Goal: Task Accomplishment & Management: Manage account settings

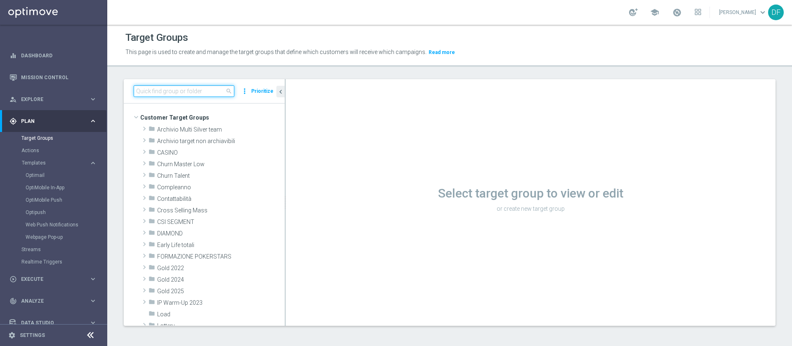
click at [164, 92] on input at bounding box center [184, 91] width 101 height 12
type input "t"
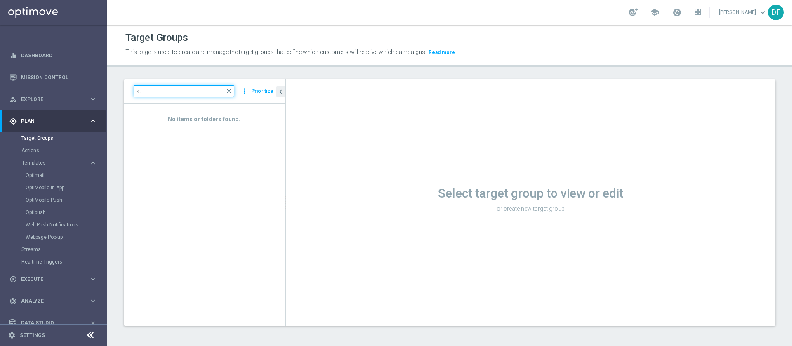
type input "s"
click at [48, 143] on div "Target Groups" at bounding box center [63, 138] width 85 height 12
click at [29, 139] on link "Target Groups" at bounding box center [53, 138] width 64 height 7
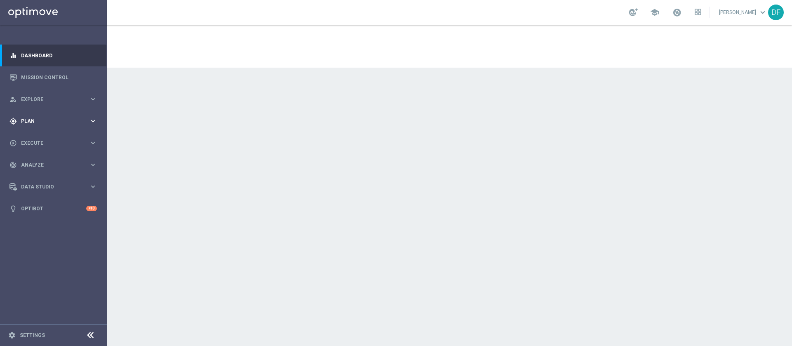
click at [38, 118] on div "gps_fixed Plan" at bounding box center [49, 121] width 80 height 7
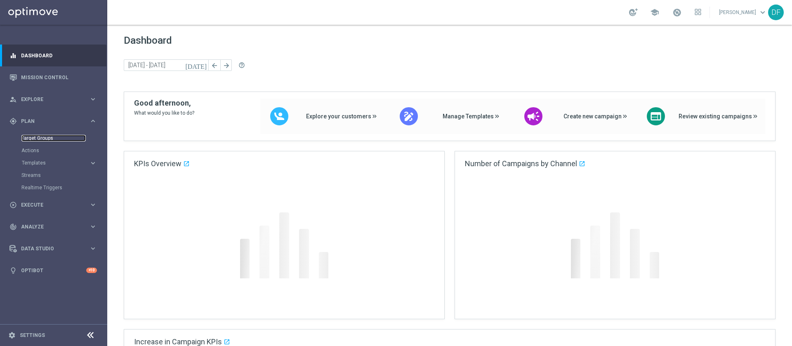
click at [38, 136] on link "Target Groups" at bounding box center [53, 138] width 64 height 7
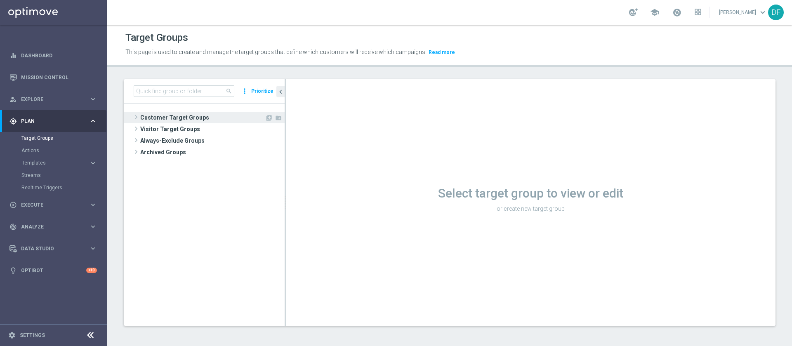
click at [156, 113] on span "Customer Target Groups" at bounding box center [202, 118] width 125 height 12
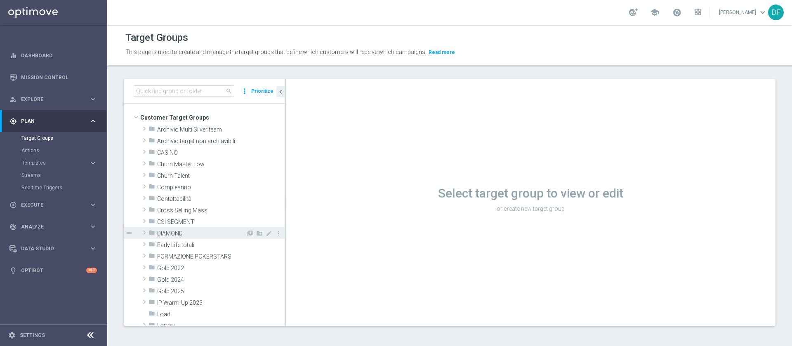
click at [163, 230] on span "DIAMOND" at bounding box center [201, 233] width 89 height 7
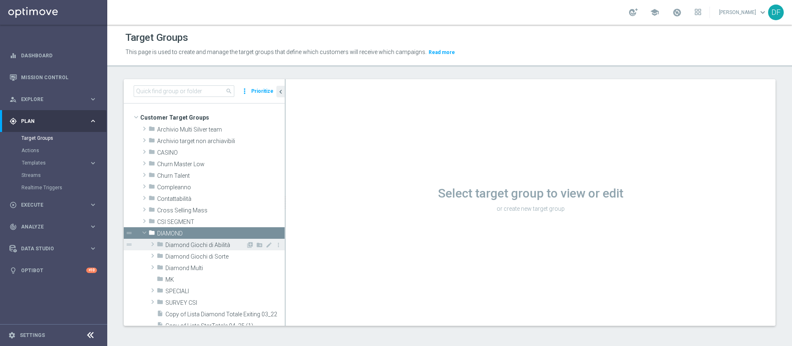
click at [203, 242] on span "Diamond Giochi di Abilità" at bounding box center [205, 245] width 80 height 7
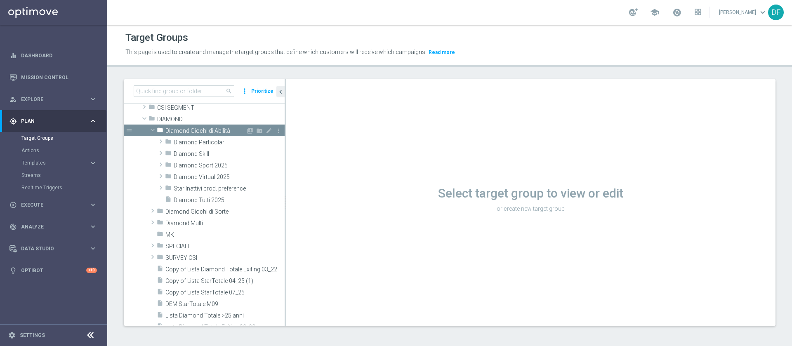
scroll to position [112, 0]
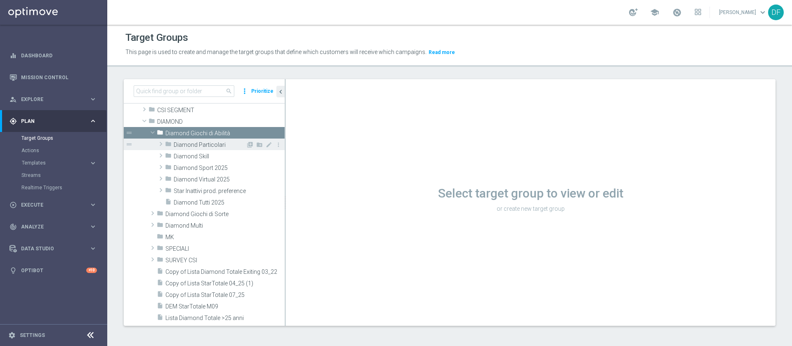
click at [213, 142] on span "Diamond Particolari" at bounding box center [210, 144] width 72 height 7
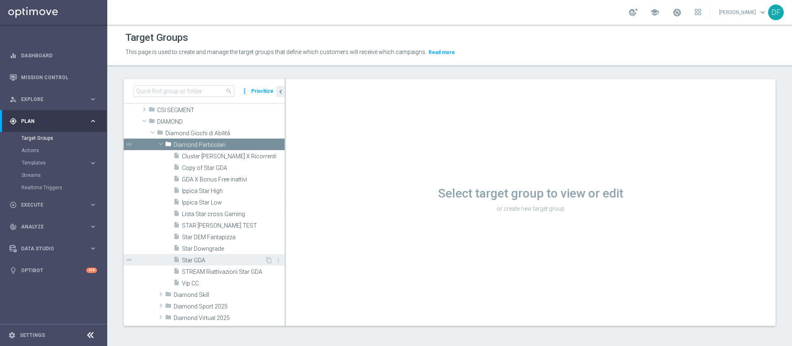
click at [208, 255] on div "insert_drive_file Star GDA" at bounding box center [219, 260] width 92 height 12
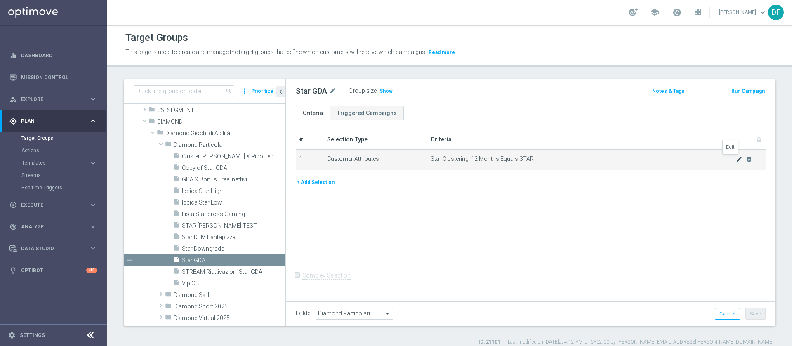
click at [736, 157] on icon "mode_edit" at bounding box center [739, 159] width 7 height 7
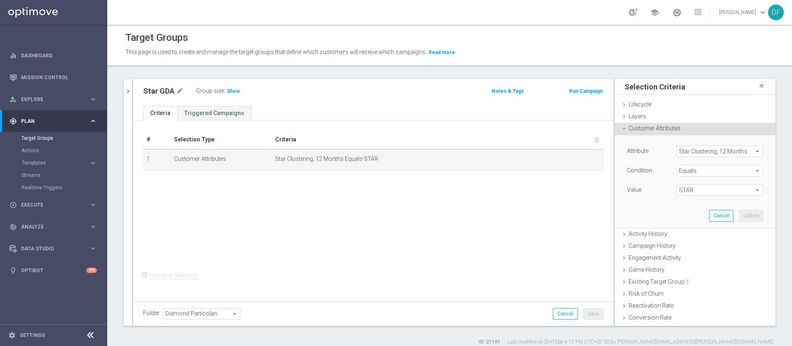
click at [681, 152] on span "Star Clustering, 12 Months" at bounding box center [720, 151] width 86 height 11
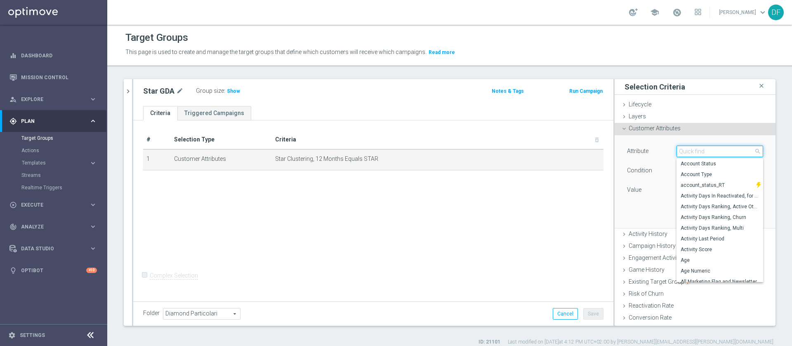
click at [681, 152] on input "search" at bounding box center [719, 152] width 87 height 12
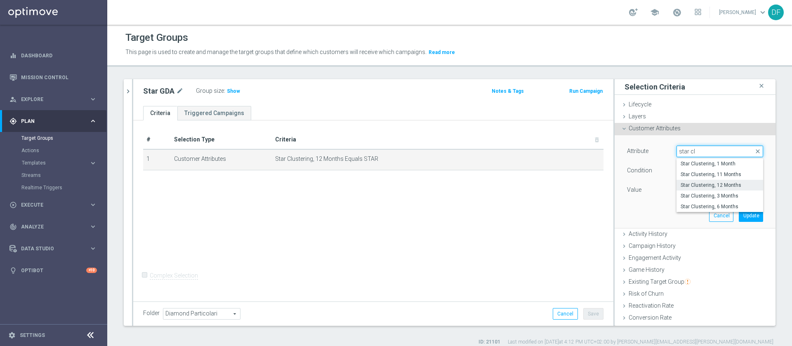
type input "star clu"
click at [696, 196] on span "Star Clustering, 3 Months" at bounding box center [720, 196] width 78 height 7
type input "Star Clustering, 3 Months"
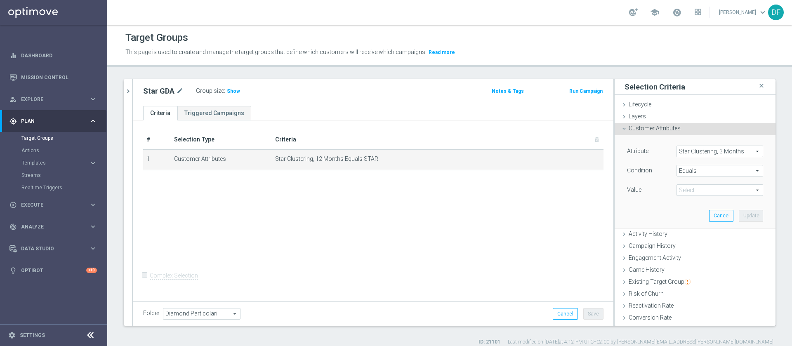
click at [691, 190] on span "STAR" at bounding box center [720, 190] width 86 height 11
click at [689, 205] on span "EXITING STAR" at bounding box center [720, 202] width 78 height 7
type input "EXITING STAR"
click at [739, 212] on button "Update" at bounding box center [751, 216] width 24 height 12
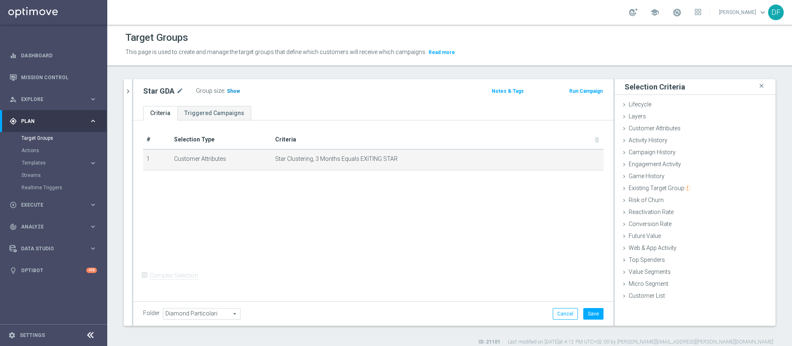
click at [231, 92] on span "Show" at bounding box center [233, 91] width 13 height 6
click at [574, 159] on icon "mode_edit" at bounding box center [577, 159] width 7 height 7
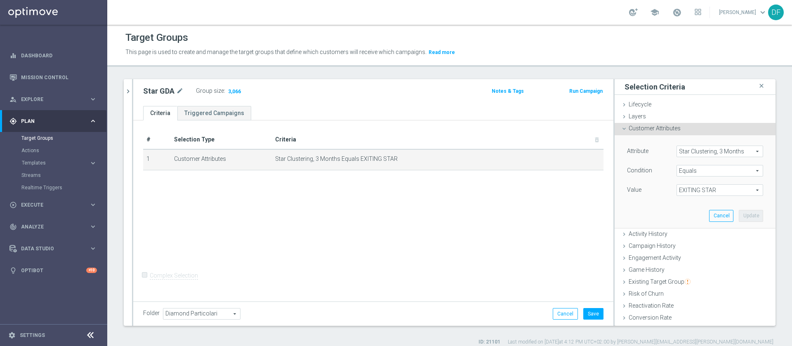
click at [712, 151] on span "Star Clustering, 3 Months" at bounding box center [720, 151] width 86 height 11
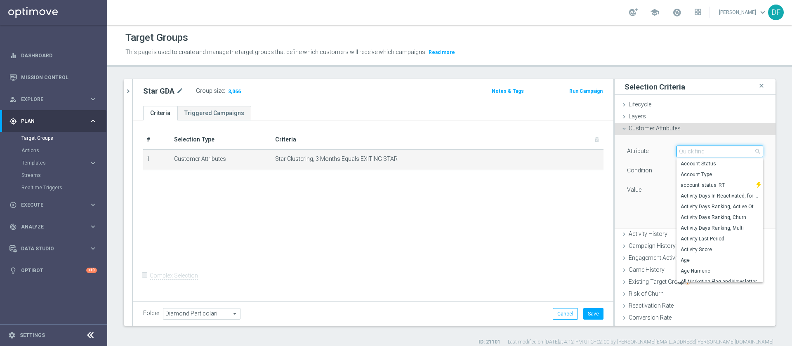
click at [707, 152] on input "search" at bounding box center [719, 152] width 87 height 12
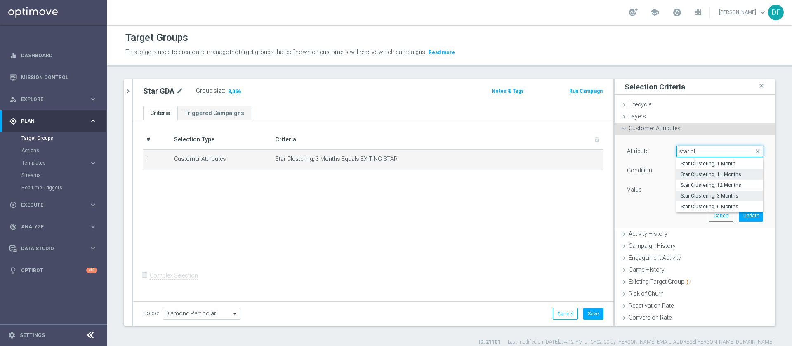
type input "star cl"
click at [712, 177] on span "Star Clustering, 11 Months" at bounding box center [720, 174] width 78 height 7
type input "Star Clustering, 11 Months"
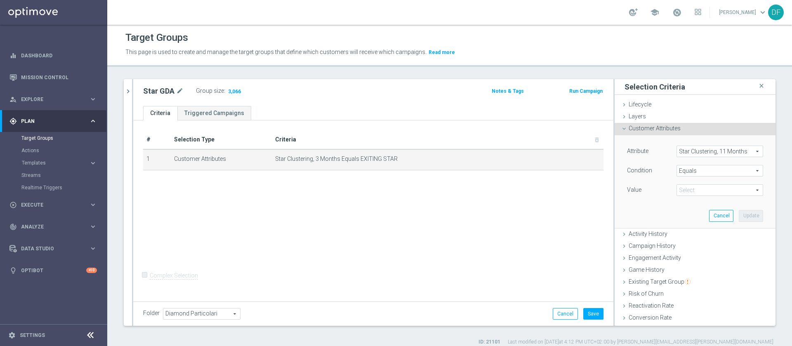
click at [710, 190] on span "EXITING STAR" at bounding box center [720, 190] width 86 height 11
click at [706, 204] on span "STAR" at bounding box center [720, 202] width 78 height 7
type input "STAR"
click at [739, 217] on button "Update" at bounding box center [751, 216] width 24 height 12
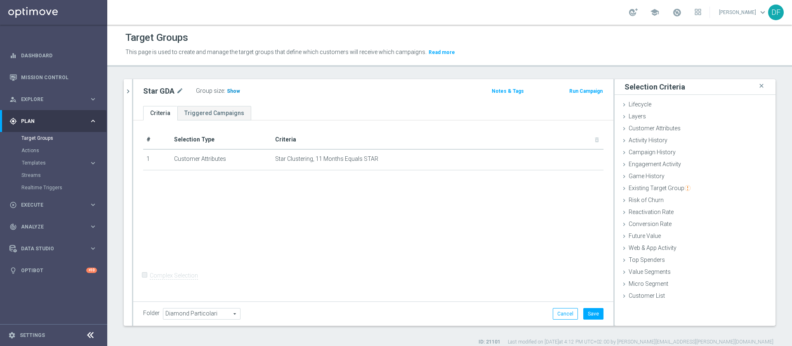
click at [231, 91] on span "Show" at bounding box center [233, 91] width 13 height 6
click at [0, 0] on icon "mode_edit" at bounding box center [0, 0] width 0 height 0
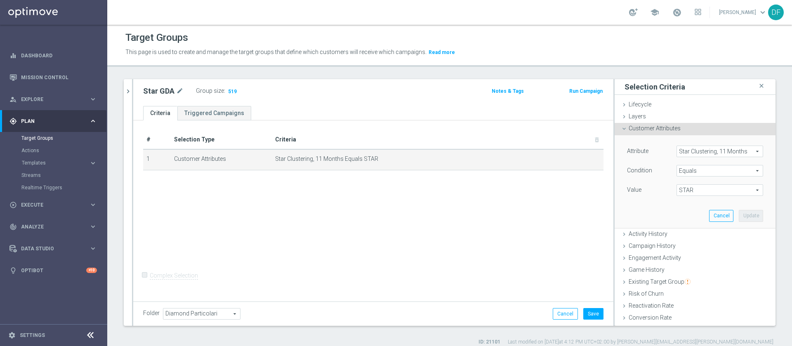
click at [679, 148] on span "Star Clustering, 11 Months" at bounding box center [720, 151] width 86 height 11
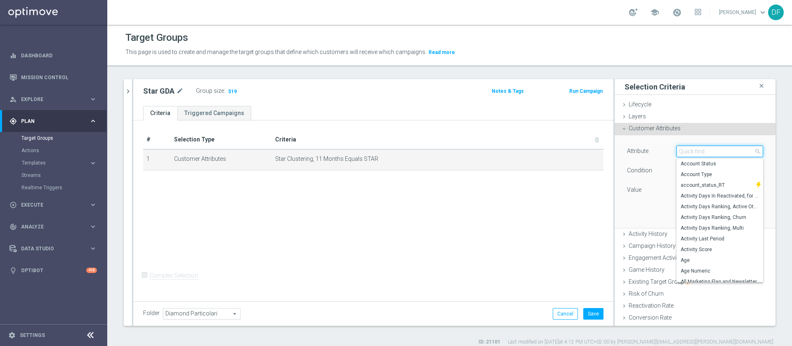
click at [677, 153] on input "search" at bounding box center [719, 152] width 87 height 12
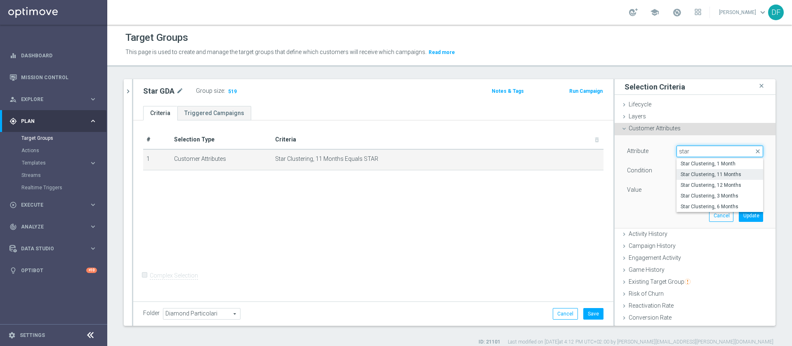
type input "star c"
click at [698, 196] on span "Star Clustering, 3 Months" at bounding box center [720, 196] width 78 height 7
type input "Star Clustering, 3 Months"
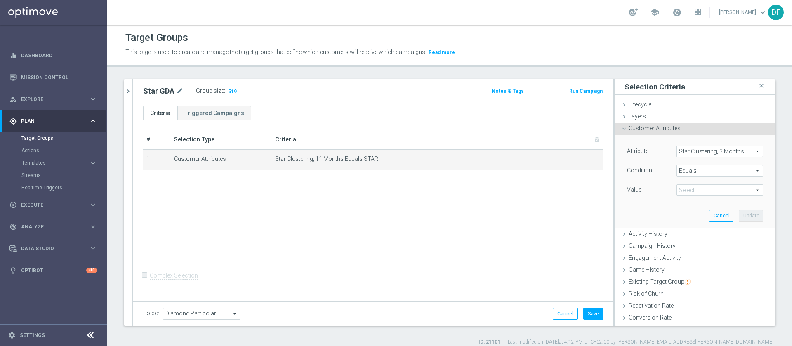
click at [709, 181] on div "Attribute Star Clustering, 3 Months Star Clustering, 3 Months arrow_drop_down s…" at bounding box center [695, 172] width 136 height 52
click at [708, 191] on span "STAR" at bounding box center [720, 190] width 86 height 11
click at [699, 221] on span "STAR" at bounding box center [720, 224] width 78 height 7
type input "STAR"
click at [739, 218] on button "Update" at bounding box center [751, 216] width 24 height 12
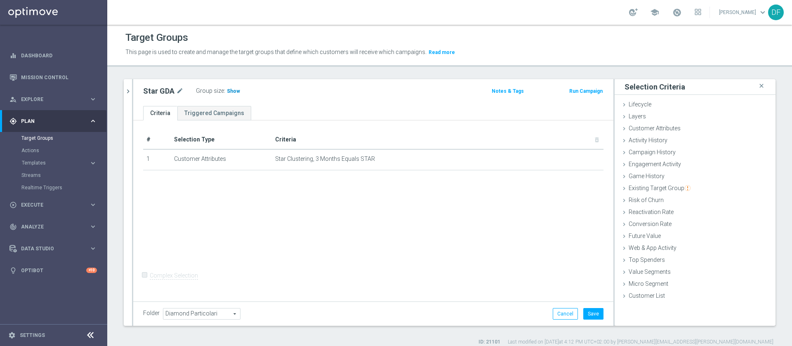
click at [233, 91] on span "Show" at bounding box center [233, 91] width 13 height 6
click at [629, 125] on span "Customer Attributes" at bounding box center [655, 128] width 52 height 7
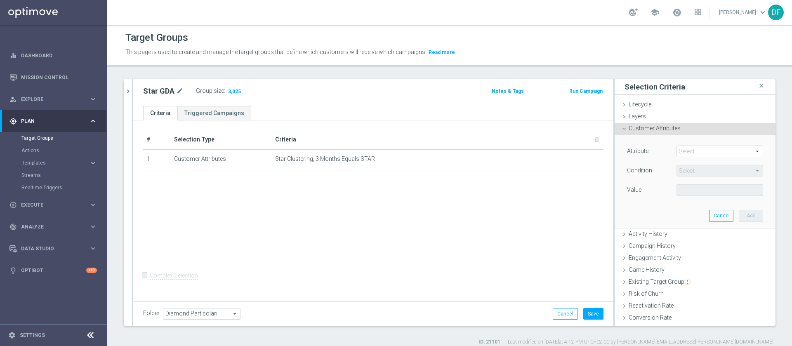
click at [677, 149] on span at bounding box center [720, 151] width 86 height 11
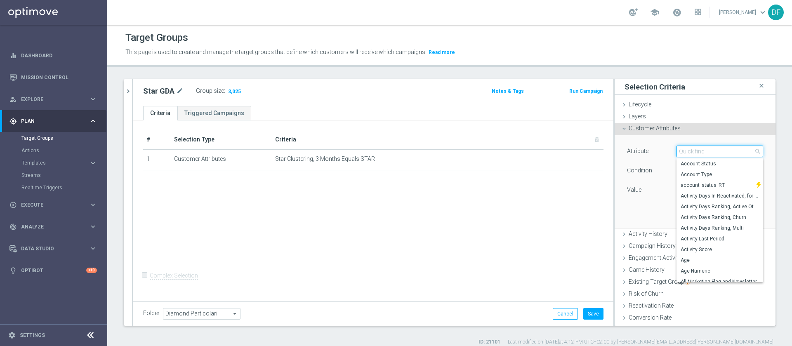
click at [676, 153] on input "search" at bounding box center [719, 152] width 87 height 12
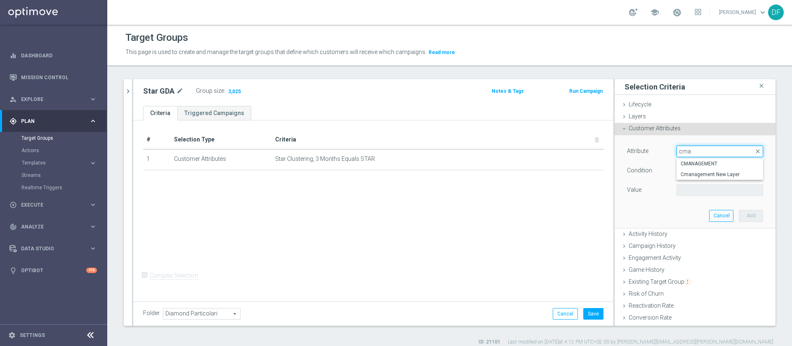
type input "cman"
click at [681, 163] on span "CMANAGEMENT" at bounding box center [720, 163] width 78 height 7
type input "CMANAGEMENT"
type input "Equals"
click at [680, 188] on span at bounding box center [720, 190] width 86 height 11
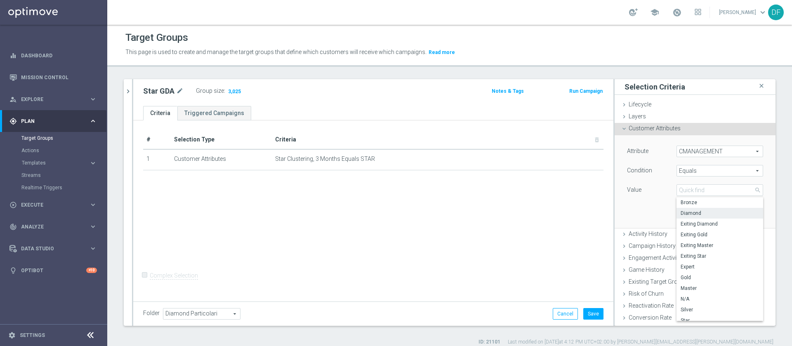
click at [690, 213] on span "Diamond" at bounding box center [720, 213] width 78 height 7
type input "Diamond"
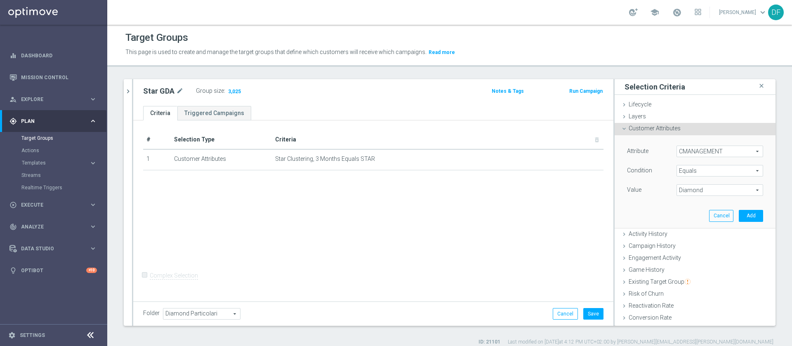
click at [709, 192] on span "Diamond" at bounding box center [720, 190] width 86 height 11
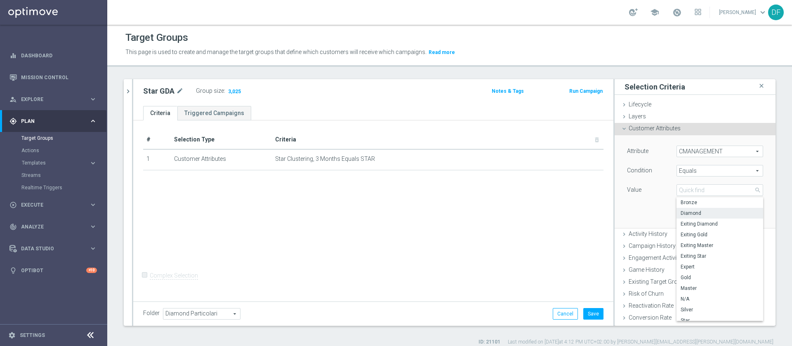
click at [710, 173] on span "Equals" at bounding box center [720, 170] width 86 height 11
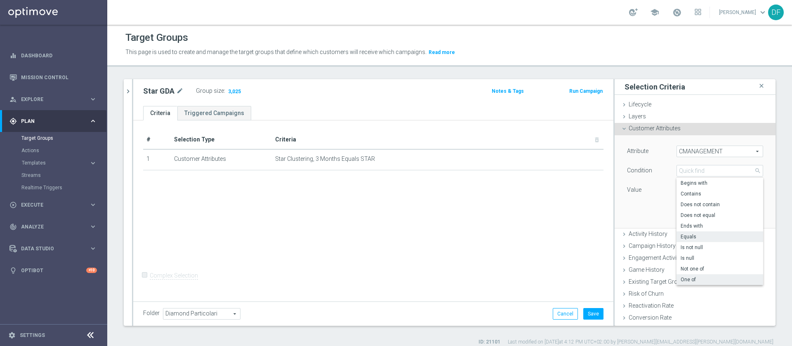
click at [693, 278] on span "One of" at bounding box center [720, 279] width 78 height 7
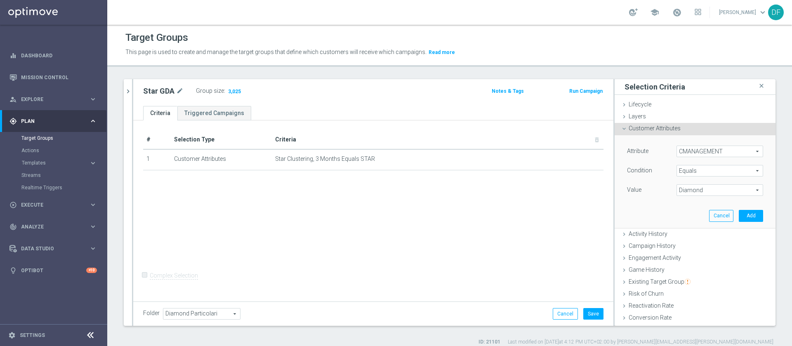
type input "One of"
click at [705, 191] on span "Diamond" at bounding box center [720, 190] width 86 height 11
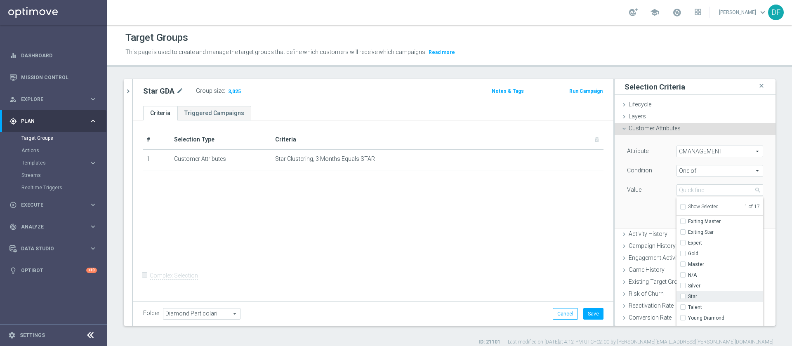
click at [683, 299] on input "Star" at bounding box center [685, 296] width 5 height 5
checkbox input "true"
type input "Selected 2 of 17"
click at [630, 215] on div "Attribute CMANAGEMENT CMANAGEMENT arrow_drop_down search Condition One of One o…" at bounding box center [695, 181] width 148 height 92
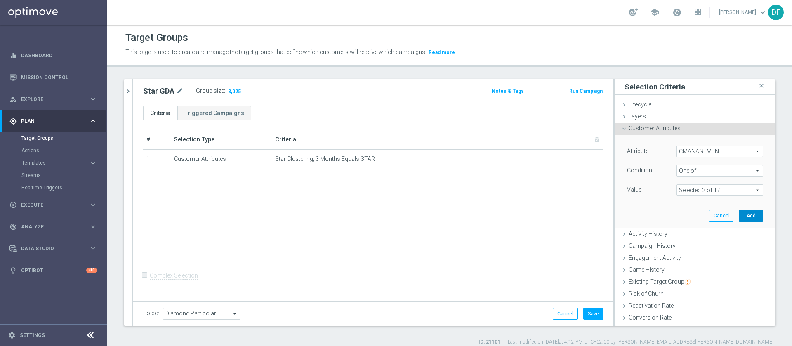
click at [739, 217] on button "Add" at bounding box center [751, 216] width 24 height 12
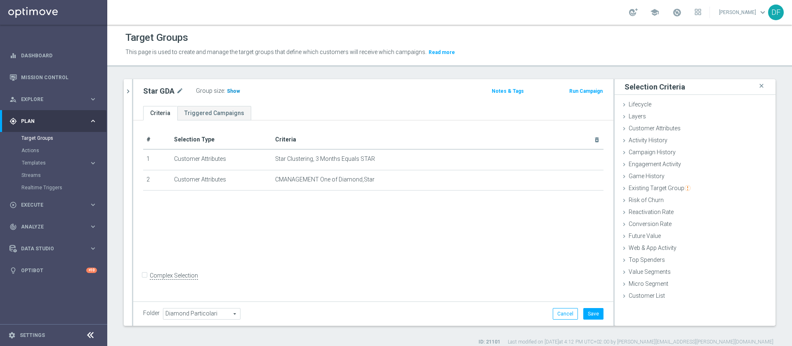
click at [231, 89] on span "Show" at bounding box center [233, 91] width 13 height 6
click at [574, 160] on icon "mode_edit" at bounding box center [577, 159] width 7 height 7
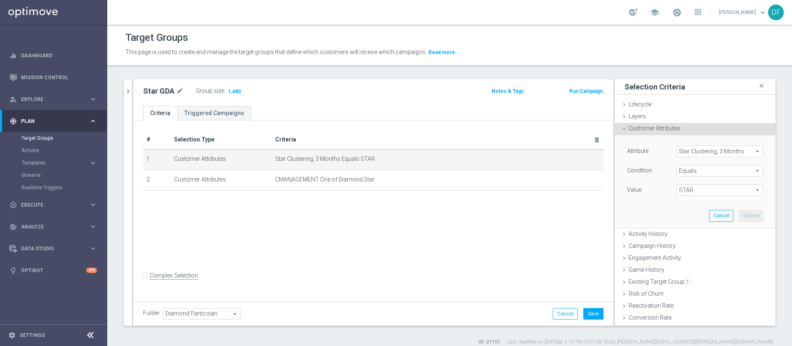
click at [685, 149] on span "Star Clustering, 3 Months" at bounding box center [720, 151] width 86 height 11
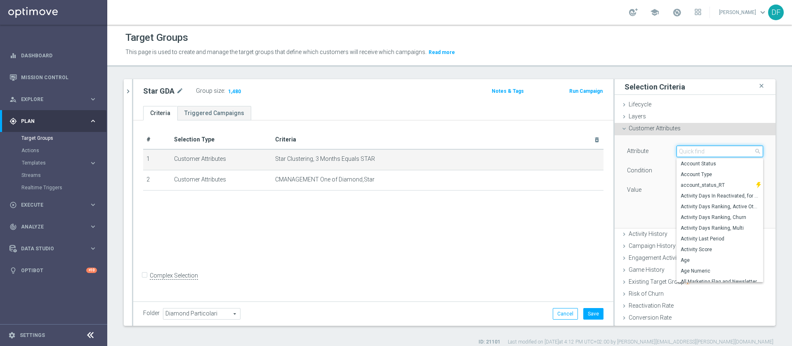
click at [689, 154] on input "search" at bounding box center [719, 152] width 87 height 12
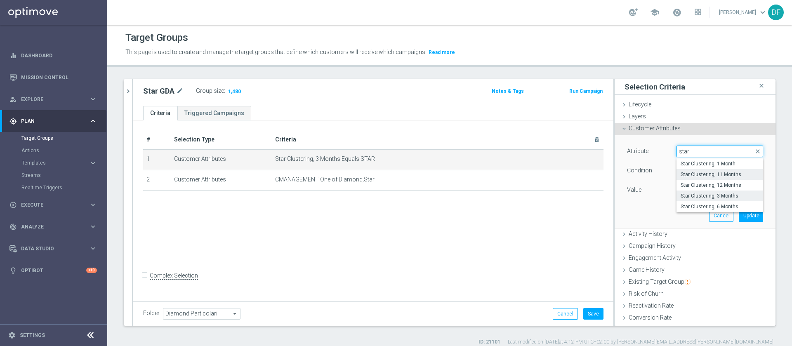
type input "star"
click at [688, 174] on span "Star Clustering, 11 Months" at bounding box center [720, 174] width 78 height 7
type input "Star Clustering, 11 Months"
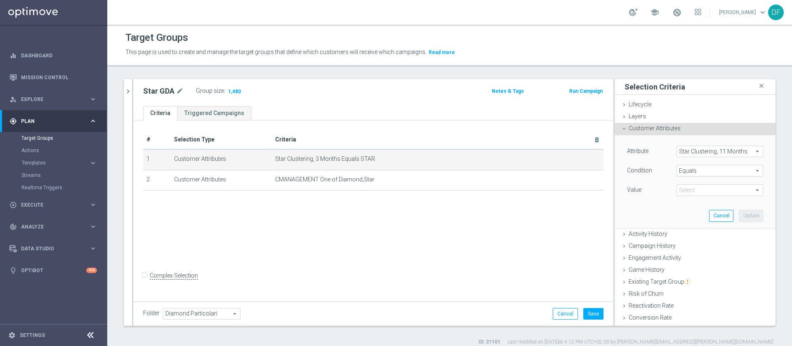
click at [700, 189] on span "STAR" at bounding box center [720, 190] width 86 height 11
click at [698, 202] on span "STAR" at bounding box center [720, 202] width 78 height 7
type input "STAR"
click at [739, 217] on button "Update" at bounding box center [751, 216] width 24 height 12
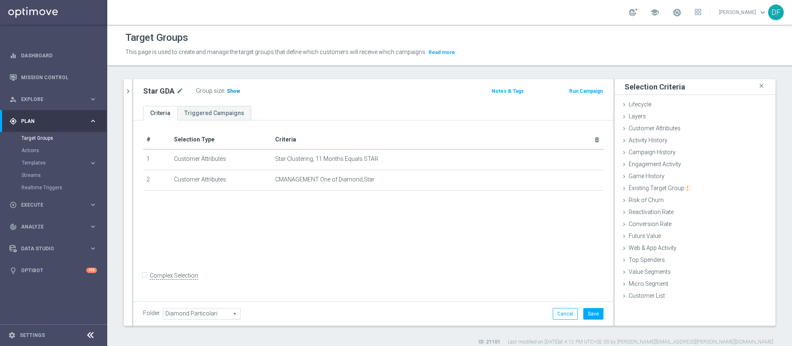
click at [231, 92] on span "Show" at bounding box center [233, 91] width 13 height 6
click at [574, 158] on icon "mode_edit" at bounding box center [577, 159] width 7 height 7
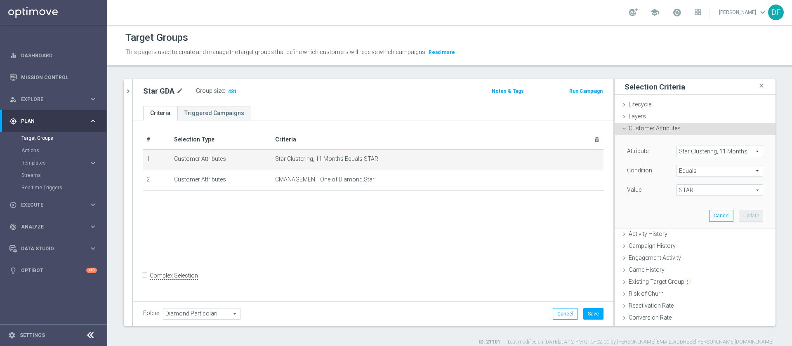
click at [684, 152] on span "Star Clustering, 11 Months" at bounding box center [720, 151] width 86 height 11
click at [0, 0] on input "search" at bounding box center [0, 0] width 0 height 0
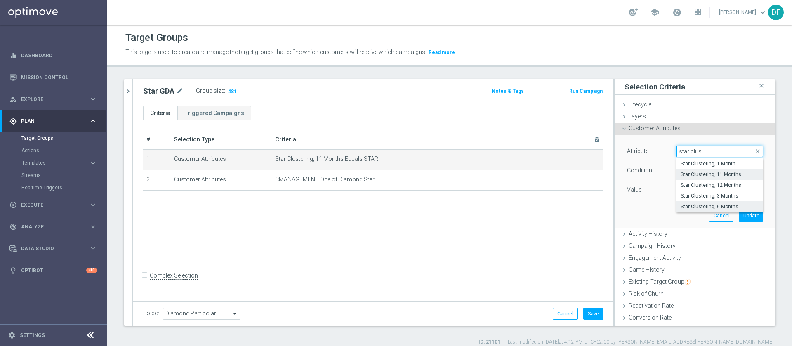
type input "star clus"
click at [695, 203] on span "Star Clustering, 6 Months" at bounding box center [720, 206] width 78 height 7
type input "Star Clustering, 6 Months"
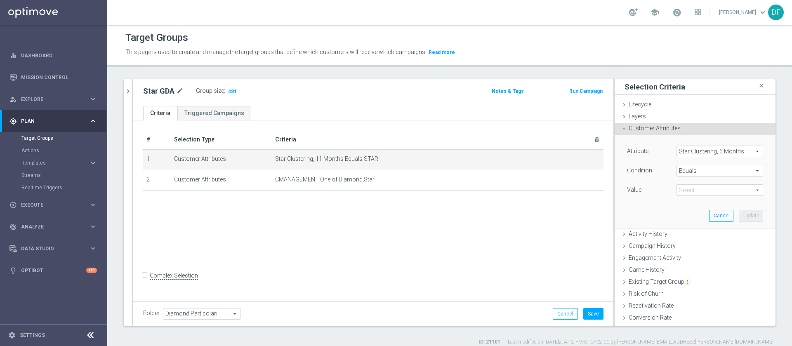
click at [693, 189] on span "STAR" at bounding box center [720, 190] width 86 height 11
click at [690, 221] on span "STAR" at bounding box center [720, 224] width 78 height 7
type input "STAR"
click at [739, 216] on button "Update" at bounding box center [751, 216] width 24 height 12
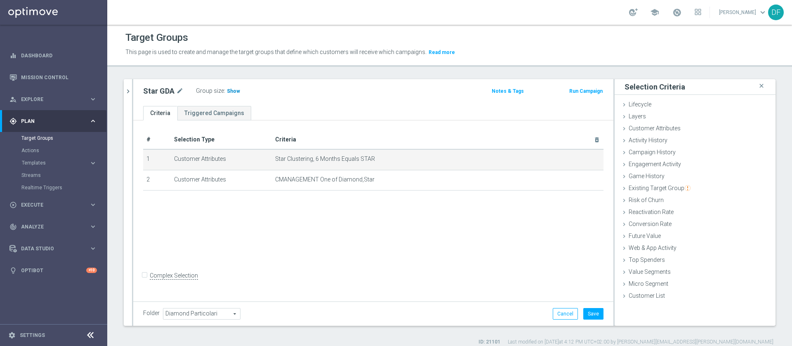
click at [227, 90] on span "Show" at bounding box center [233, 91] width 13 height 6
click at [574, 159] on icon "mode_edit" at bounding box center [577, 159] width 7 height 7
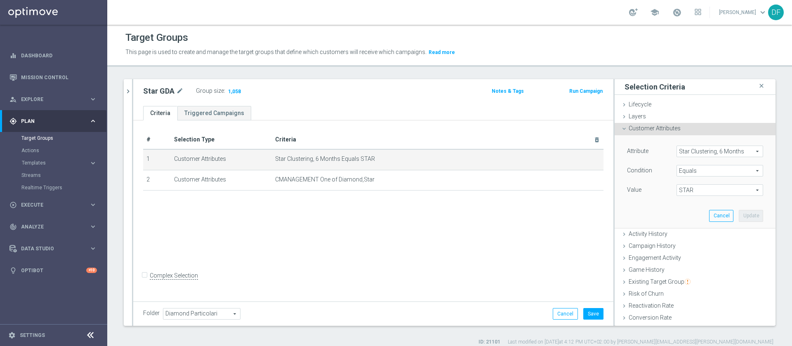
click at [691, 194] on span "STAR" at bounding box center [720, 190] width 86 height 11
click at [689, 210] on span "EXITING STAR;STAR" at bounding box center [720, 213] width 78 height 7
type input "EXITING STAR;STAR"
click at [739, 216] on button "Update" at bounding box center [751, 216] width 24 height 12
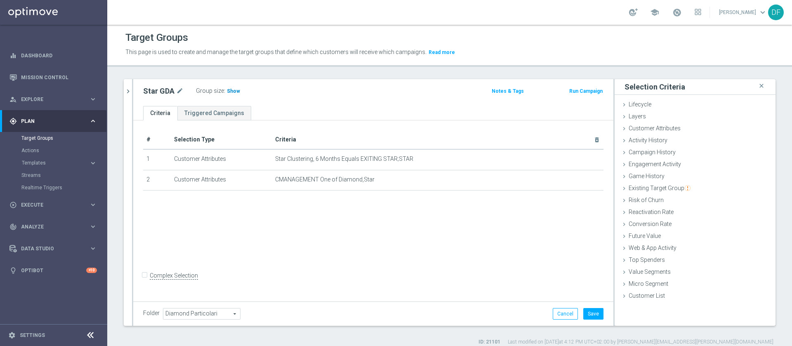
click at [227, 92] on span "Show" at bounding box center [233, 91] width 13 height 6
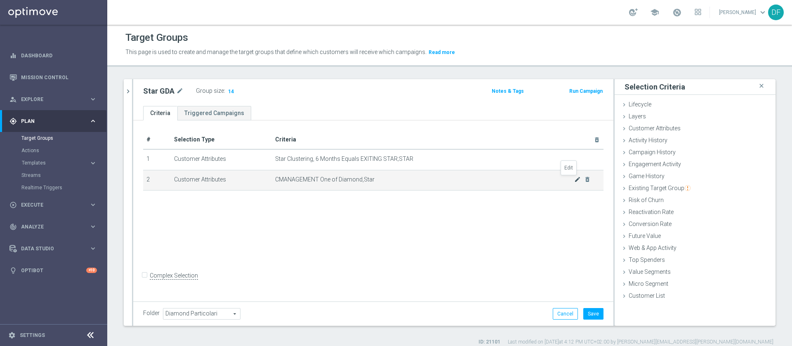
click at [574, 179] on icon "mode_edit" at bounding box center [577, 179] width 7 height 7
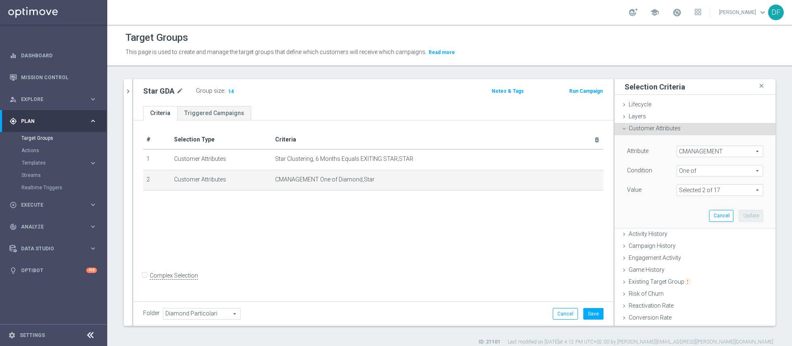
click at [685, 195] on span at bounding box center [720, 190] width 86 height 11
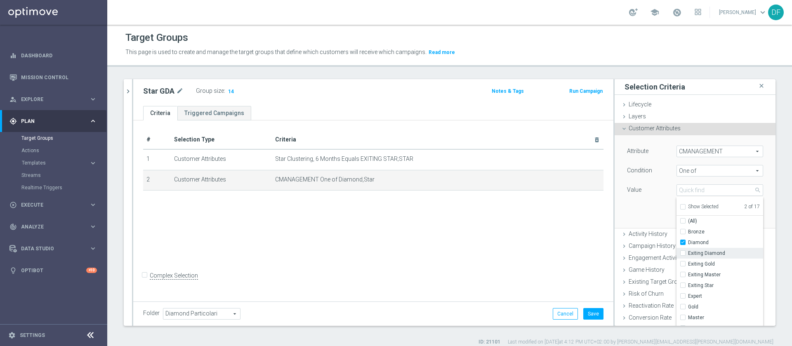
click at [688, 254] on span "Exiting Diamond" at bounding box center [725, 253] width 75 height 7
click at [683, 254] on input "Exiting Diamond" at bounding box center [685, 253] width 5 height 5
checkbox input "true"
type input "Selected 3 of 17"
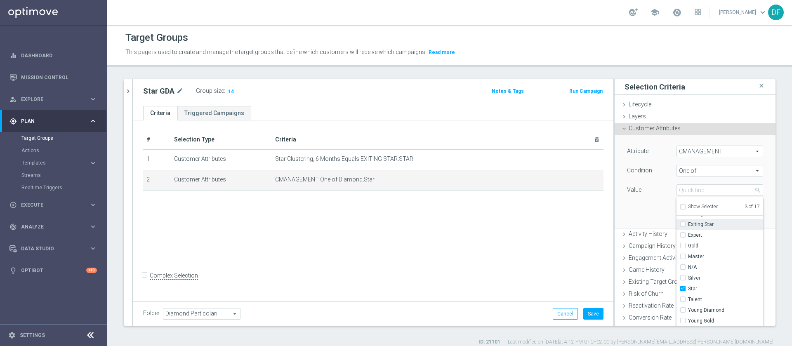
click at [688, 229] on label "Exiting Star" at bounding box center [725, 224] width 75 height 11
click at [688, 227] on input "Exiting Star" at bounding box center [685, 224] width 5 height 5
checkbox input "true"
type input "Selected 4 of 17"
click at [636, 213] on div "Attribute CMANAGEMENT CMANAGEMENT arrow_drop_down search Condition One of One o…" at bounding box center [695, 181] width 148 height 92
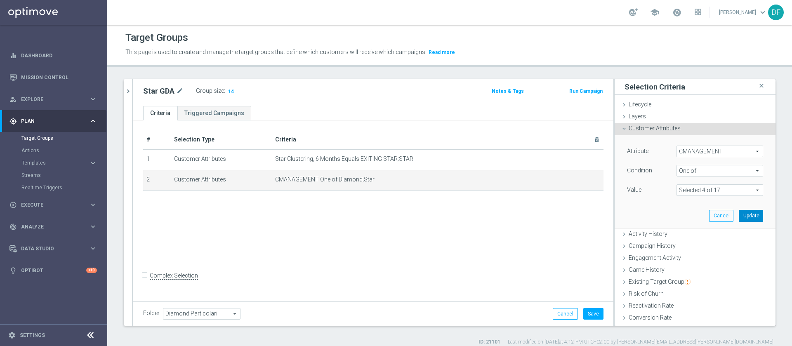
click at [739, 217] on button "Update" at bounding box center [751, 216] width 24 height 12
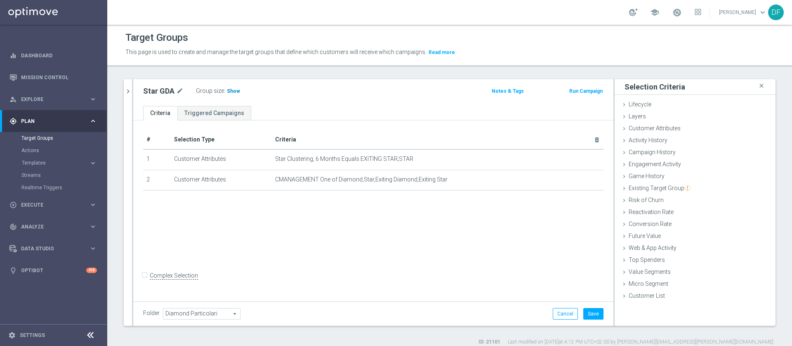
click at [231, 88] on span "Show" at bounding box center [233, 91] width 13 height 6
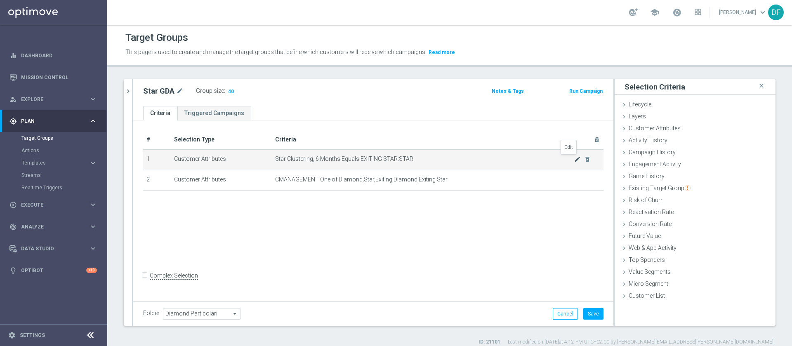
click at [574, 160] on icon "mode_edit" at bounding box center [577, 159] width 7 height 7
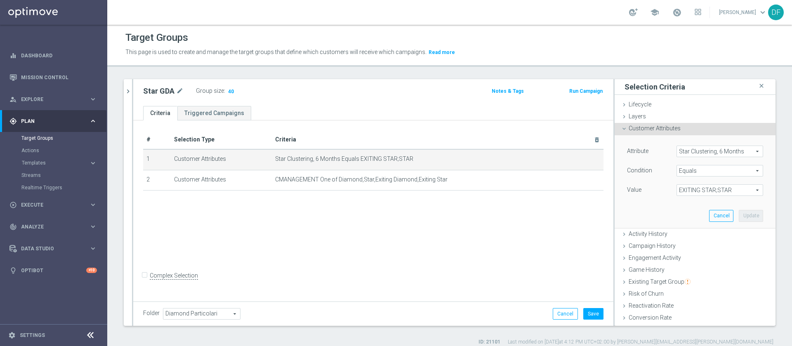
click at [680, 186] on span "EXITING STAR;STAR" at bounding box center [720, 190] width 86 height 11
click at [681, 202] on span "EXITING STAR" at bounding box center [720, 202] width 78 height 7
type input "EXITING STAR"
click at [739, 217] on button "Update" at bounding box center [751, 216] width 24 height 12
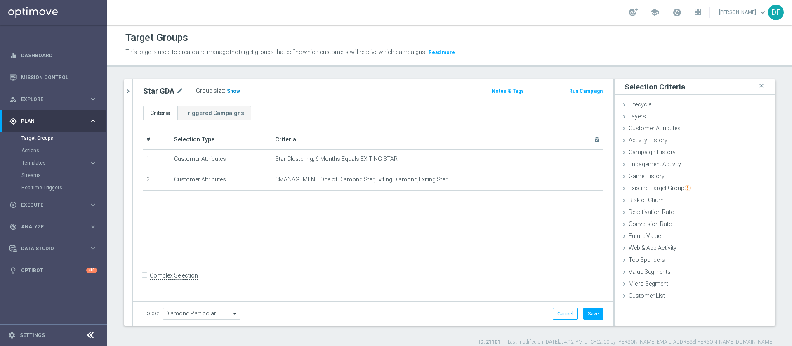
click at [229, 88] on span "Show" at bounding box center [233, 91] width 13 height 6
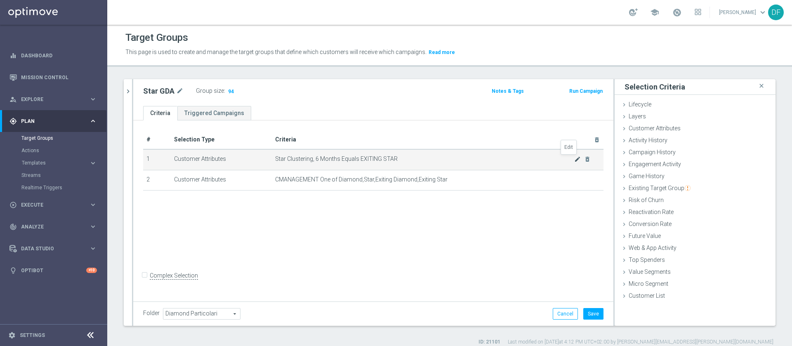
click at [574, 158] on icon "mode_edit" at bounding box center [577, 159] width 7 height 7
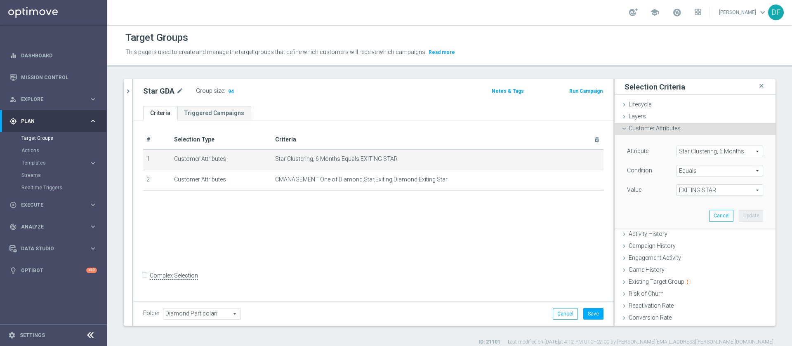
click at [695, 189] on span "EXITING STAR" at bounding box center [720, 190] width 86 height 11
click at [681, 219] on label "STAR" at bounding box center [719, 224] width 87 height 11
type input "STAR"
click at [731, 209] on div "Attribute Star Clustering, 6 Months Star Clustering, 6 Months arrow_drop_down s…" at bounding box center [695, 181] width 148 height 92
click at [739, 216] on button "Update" at bounding box center [751, 216] width 24 height 12
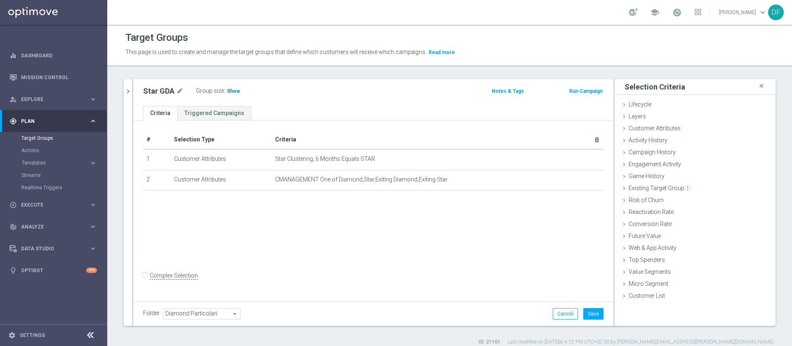
click at [229, 93] on span "Show" at bounding box center [233, 91] width 13 height 6
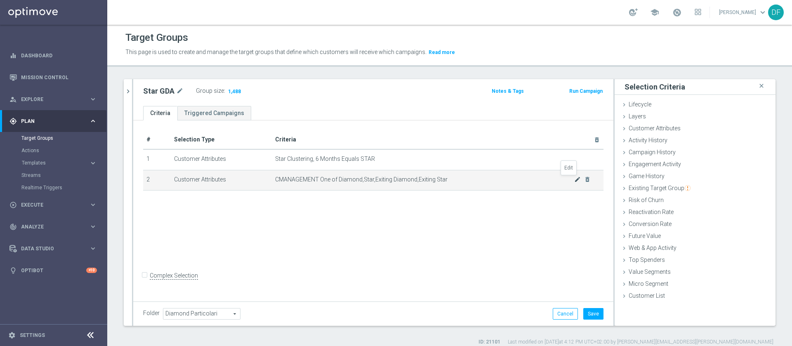
click at [574, 182] on icon "mode_edit" at bounding box center [577, 179] width 7 height 7
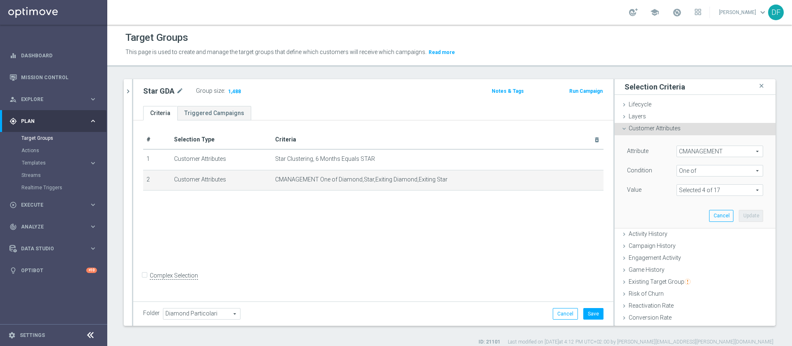
click at [677, 189] on span at bounding box center [720, 190] width 86 height 11
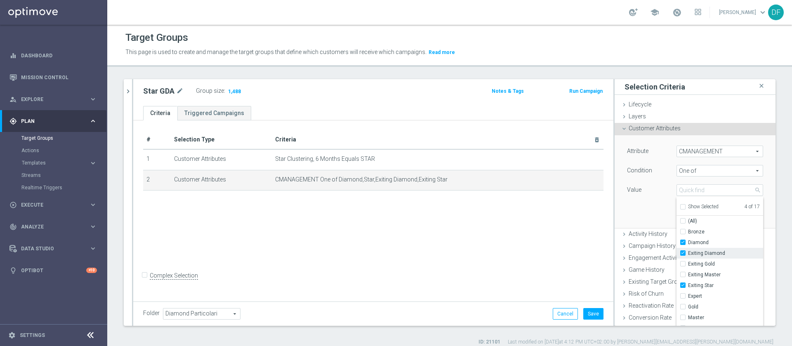
click at [683, 255] on input "Exiting Diamond" at bounding box center [685, 253] width 5 height 5
checkbox input "false"
type input "Selected 3 of 17"
click at [697, 289] on label "Exiting Star" at bounding box center [725, 285] width 75 height 11
click at [688, 288] on input "Exiting Star" at bounding box center [685, 285] width 5 height 5
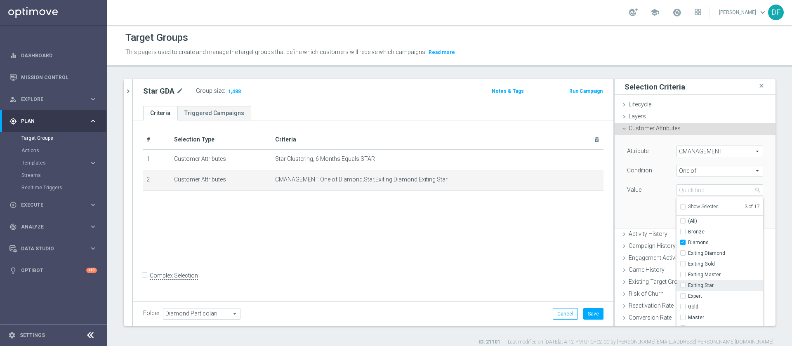
checkbox input "false"
type input "Selected 2 of 17"
click at [625, 208] on div "Attribute CMANAGEMENT CMANAGEMENT arrow_drop_down search Condition One of One o…" at bounding box center [695, 181] width 148 height 92
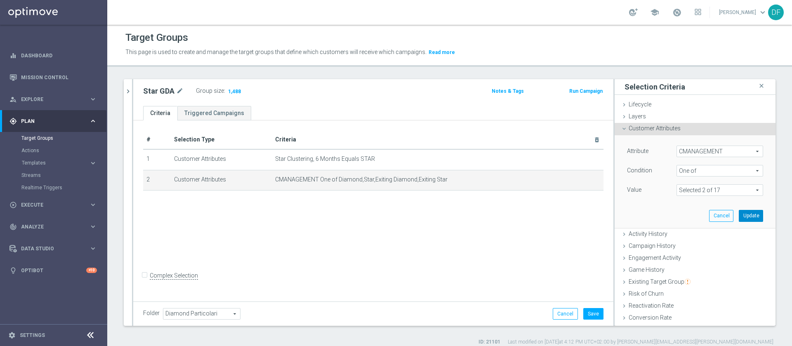
click at [739, 210] on button "Update" at bounding box center [751, 216] width 24 height 12
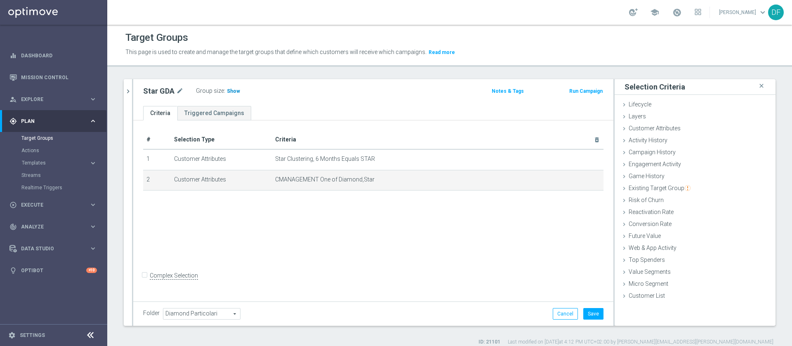
click at [233, 90] on span "Show" at bounding box center [233, 91] width 13 height 6
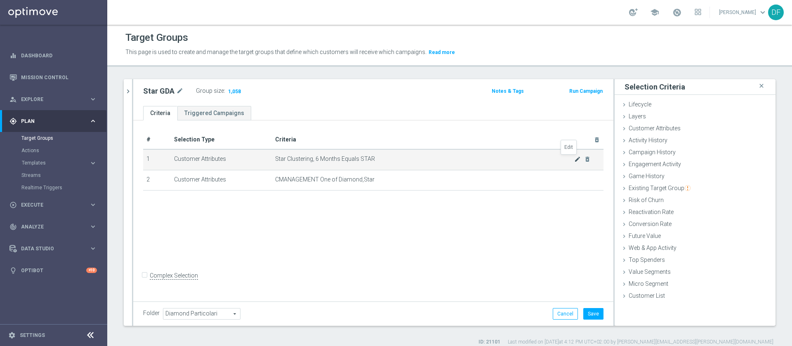
click at [574, 156] on icon "mode_edit" at bounding box center [577, 159] width 7 height 7
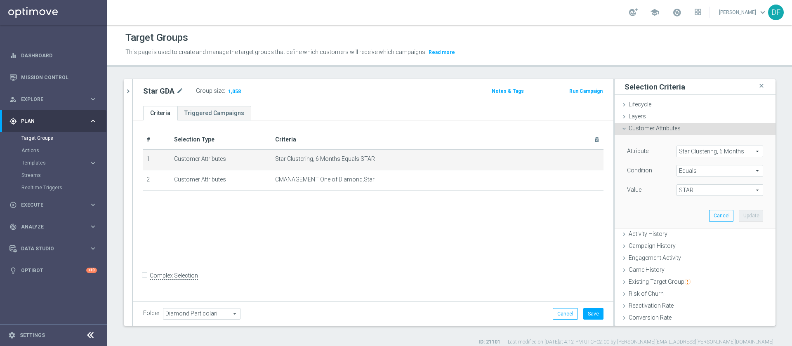
click at [681, 157] on div "Star Clustering, 6 Months Star Clustering, 6 Months arrow_drop_down search" at bounding box center [719, 152] width 87 height 12
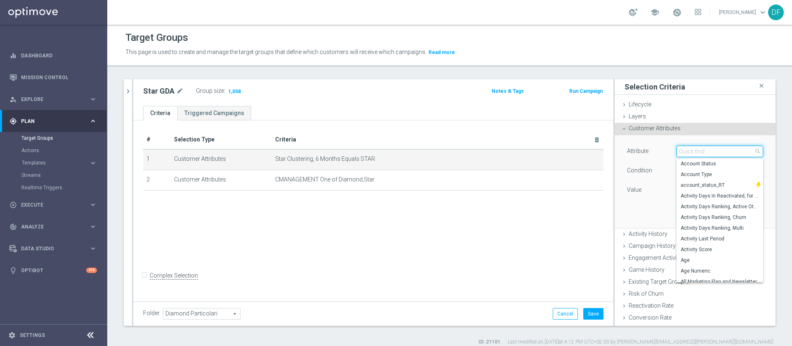
click at [681, 157] on input "search" at bounding box center [719, 152] width 87 height 12
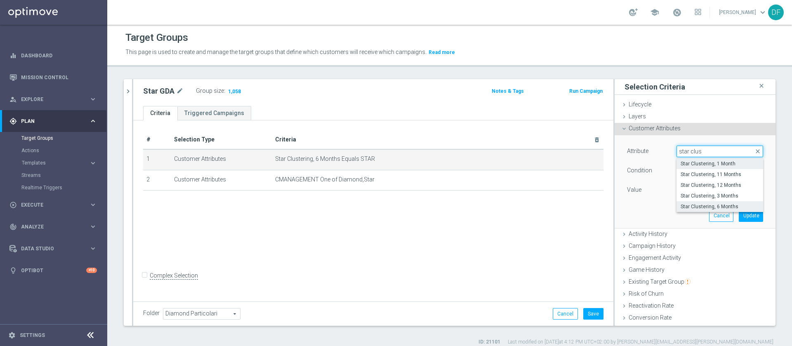
type input "star clus"
click at [684, 166] on span "Star Clustering, 1 Month" at bounding box center [720, 163] width 78 height 7
type input "Star Clustering, 1 Month"
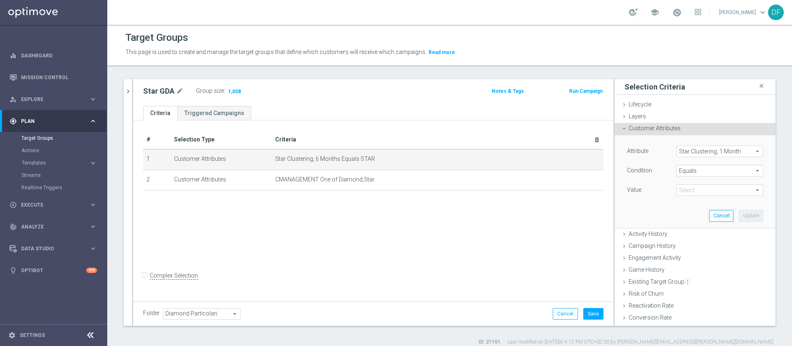
click at [716, 192] on span "STAR" at bounding box center [720, 190] width 86 height 11
click at [691, 223] on span "STAR" at bounding box center [720, 224] width 78 height 7
type input "STAR"
click at [739, 216] on button "Update" at bounding box center [751, 216] width 24 height 12
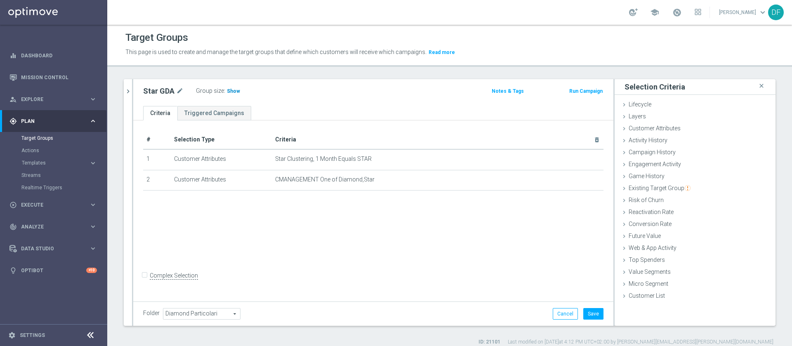
click at [229, 92] on span "Show" at bounding box center [233, 91] width 13 height 6
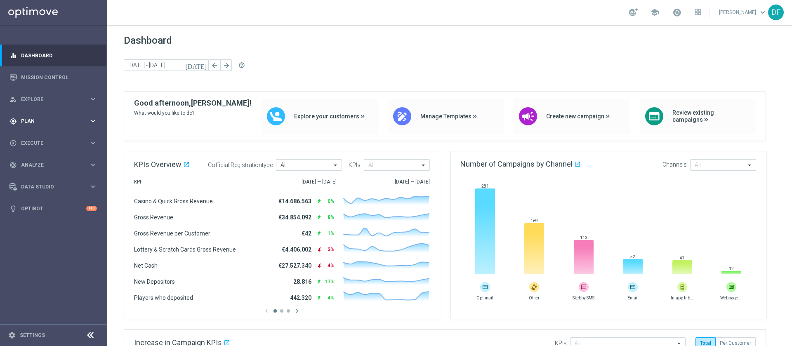
click at [42, 119] on span "Plan" at bounding box center [55, 121] width 68 height 5
click at [35, 136] on link "Target Groups" at bounding box center [53, 138] width 64 height 7
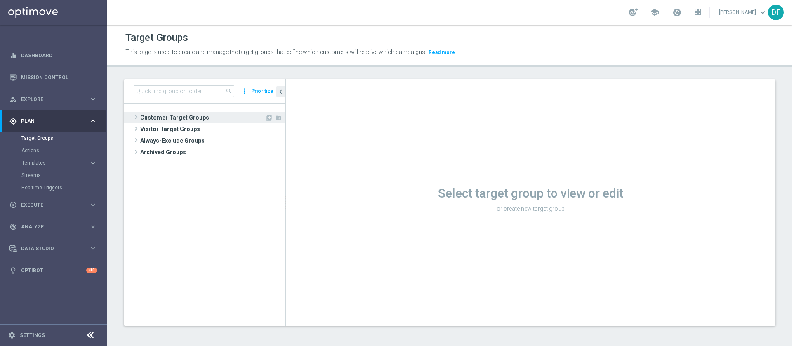
click at [181, 117] on span "Customer Target Groups" at bounding box center [202, 118] width 125 height 12
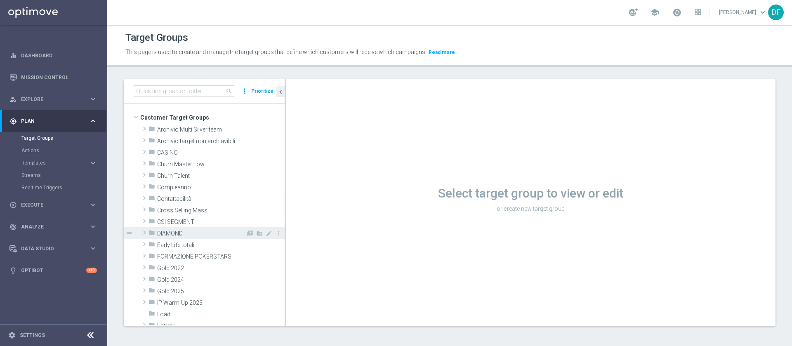
click at [171, 234] on span "DIAMOND" at bounding box center [201, 233] width 89 height 7
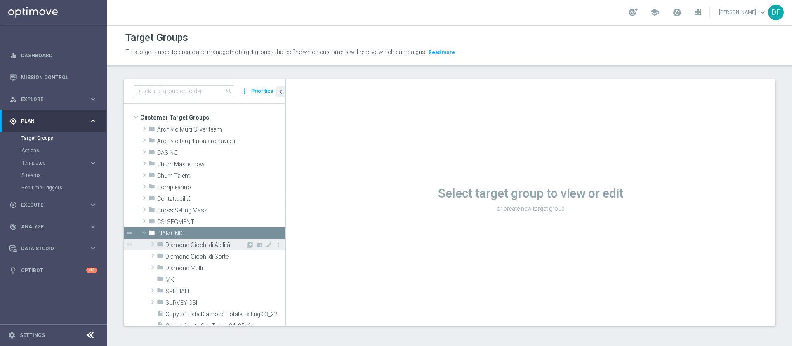
click at [180, 245] on span "Diamond Giochi di Abilità" at bounding box center [205, 245] width 80 height 7
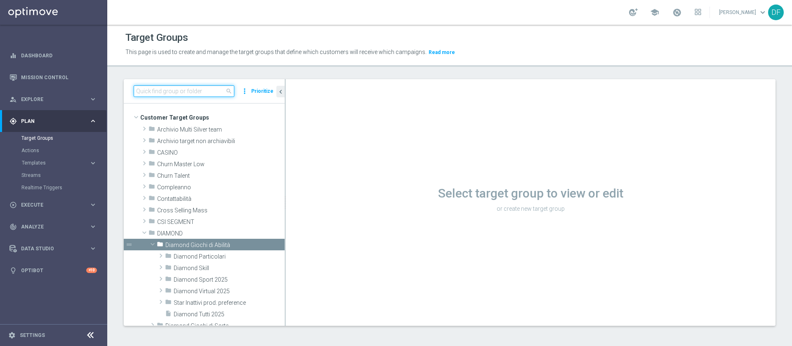
click at [182, 91] on input at bounding box center [184, 91] width 101 height 12
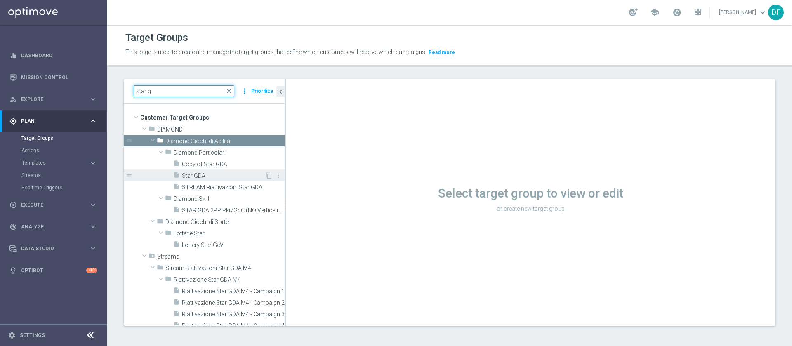
type input "star g"
click at [203, 170] on div "insert_drive_file Star GDA" at bounding box center [219, 176] width 92 height 12
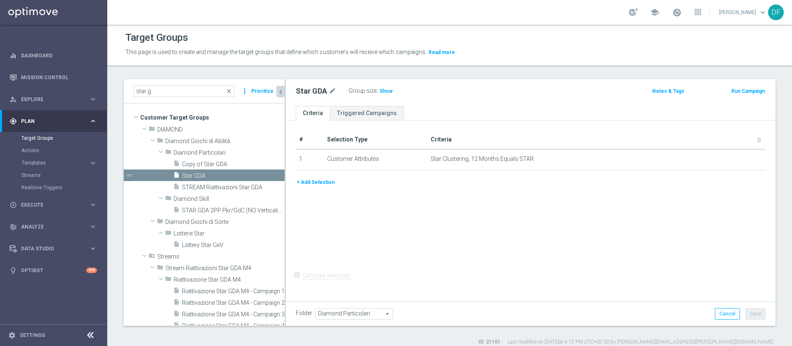
click at [284, 93] on icon "chevron_left" at bounding box center [281, 92] width 8 height 8
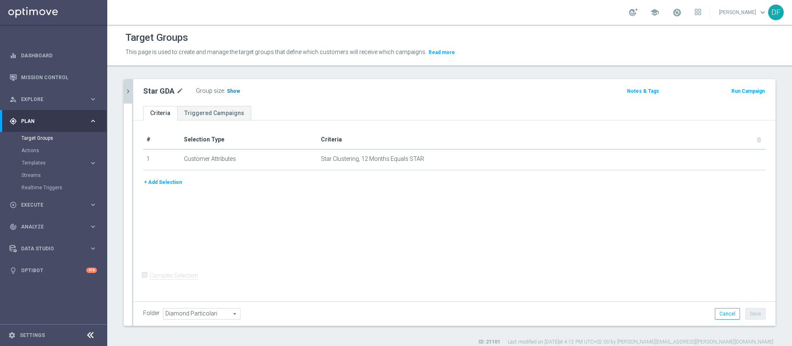
click at [227, 90] on span "Show" at bounding box center [233, 91] width 13 height 6
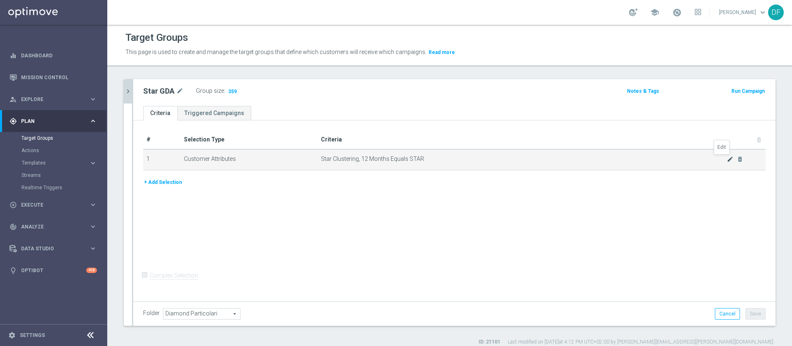
click at [727, 161] on icon "mode_edit" at bounding box center [730, 159] width 7 height 7
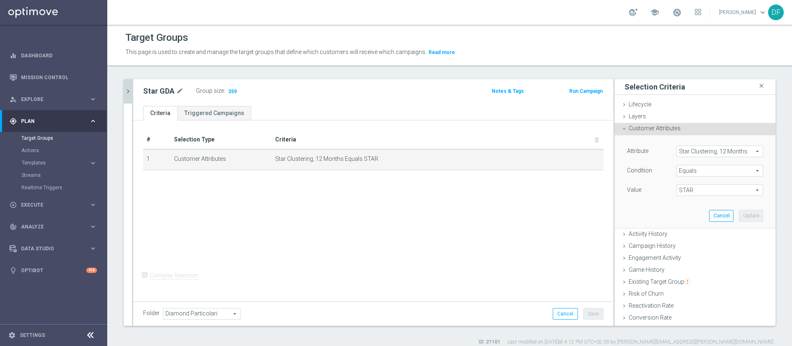
click at [721, 153] on span "Star Clustering, 12 Months" at bounding box center [720, 151] width 86 height 11
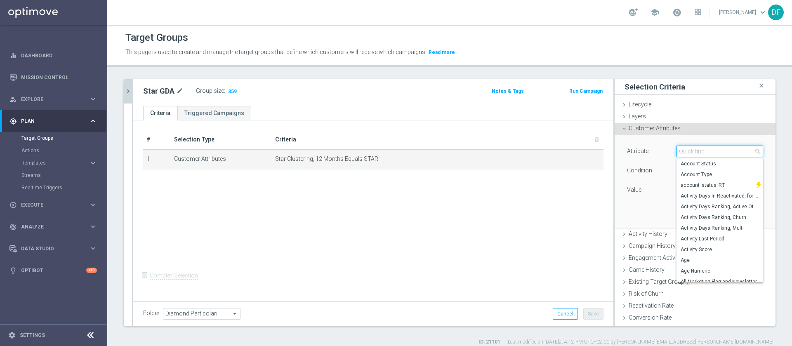
click at [698, 148] on input "search" at bounding box center [719, 152] width 87 height 12
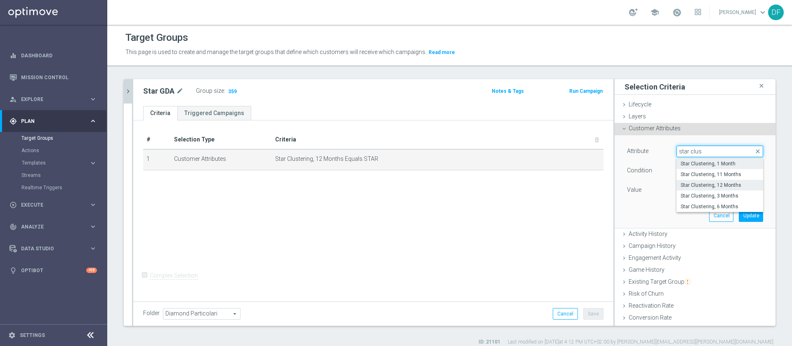
type input "star clus"
click at [702, 165] on span "Star Clustering, 1 Month" at bounding box center [720, 163] width 78 height 7
type input "Star Clustering, 1 Month"
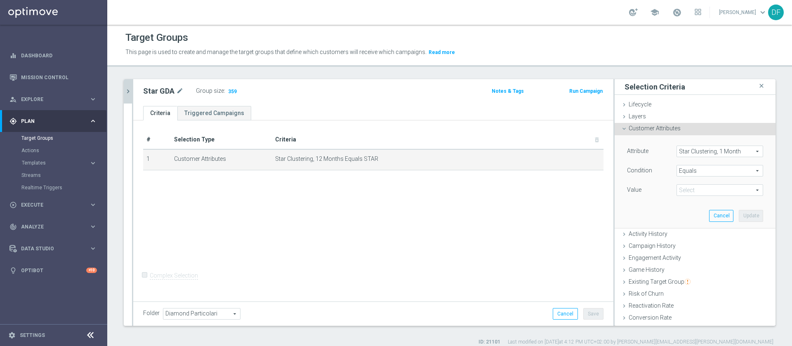
click at [707, 187] on span "STAR" at bounding box center [720, 190] width 86 height 11
click at [698, 224] on span "STAR" at bounding box center [720, 224] width 78 height 7
type input "STAR"
click at [739, 215] on button "Update" at bounding box center [751, 216] width 24 height 12
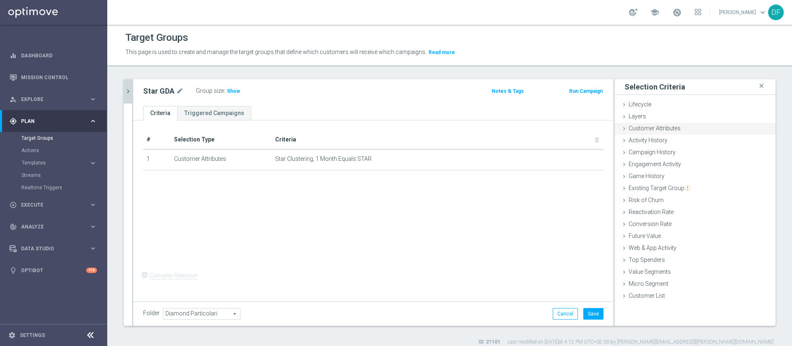
click at [639, 126] on span "Customer Attributes" at bounding box center [655, 128] width 52 height 7
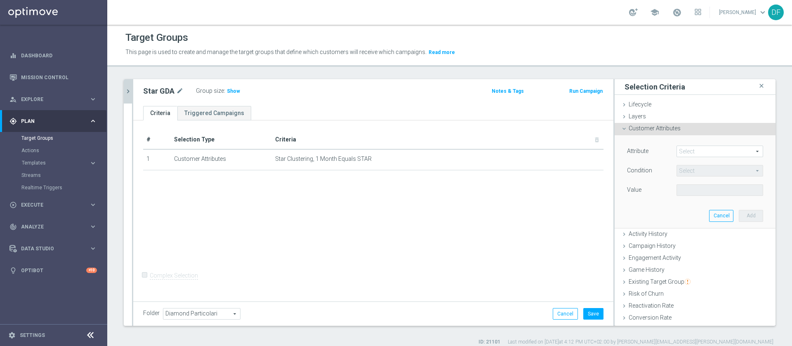
click at [683, 151] on span at bounding box center [720, 151] width 86 height 11
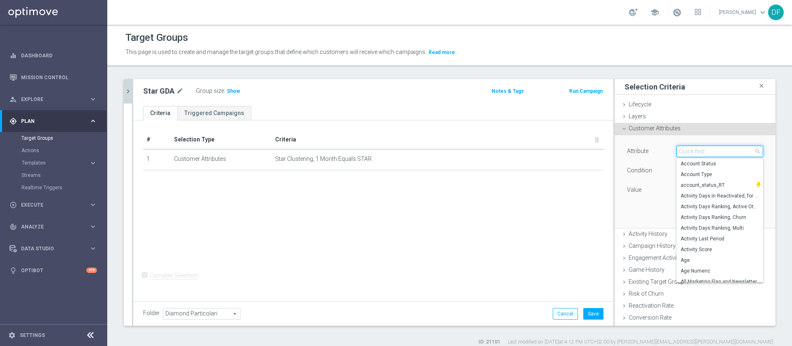
click at [680, 149] on input "search" at bounding box center [719, 152] width 87 height 12
type input "cman"
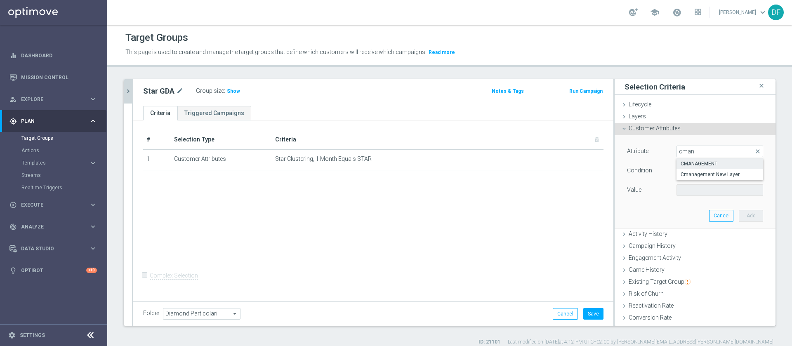
click at [689, 166] on span "CMANAGEMENT" at bounding box center [720, 163] width 78 height 7
type input "CMANAGEMENT"
type input "Equals"
click at [686, 189] on span at bounding box center [720, 190] width 86 height 11
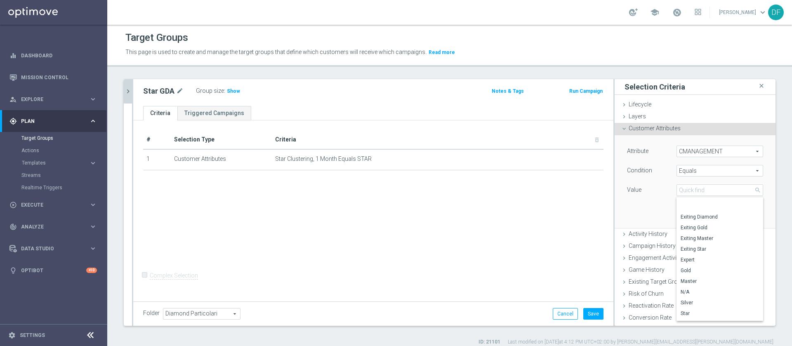
scroll to position [28, 0]
click at [713, 290] on span "Star" at bounding box center [720, 292] width 78 height 7
type input "Star"
click at [743, 204] on div "Attribute CMANAGEMENT CMANAGEMENT arrow_drop_down search Condition Equals Equal…" at bounding box center [695, 181] width 148 height 92
click at [739, 213] on button "Add" at bounding box center [751, 216] width 24 height 12
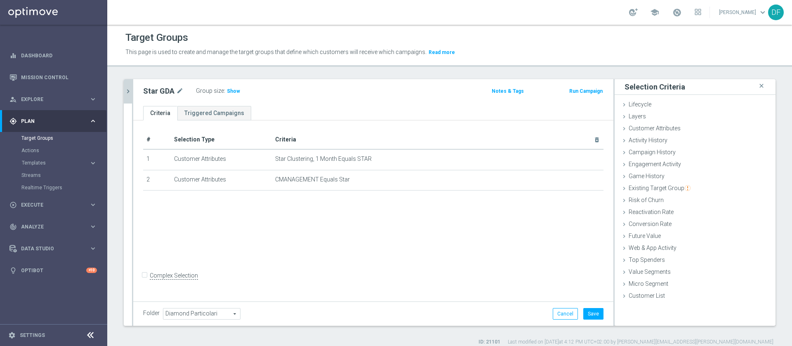
click at [239, 92] on div "Group size : Show" at bounding box center [237, 90] width 82 height 10
click at [233, 92] on span "Show" at bounding box center [233, 91] width 13 height 6
click at [432, 233] on div "# Selection Type Criteria delete_forever 1 Customer Attributes Star Clustering,…" at bounding box center [373, 209] width 480 height 179
click at [319, 236] on div "# Selection Type Criteria delete_forever 1 Customer Attributes Star Clustering,…" at bounding box center [373, 209] width 480 height 179
click at [233, 93] on span "1,935" at bounding box center [234, 92] width 14 height 8
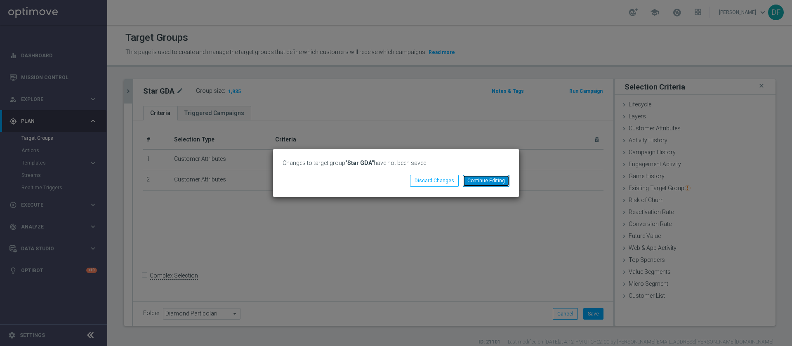
click at [487, 183] on button "Continue Editing" at bounding box center [486, 181] width 47 height 12
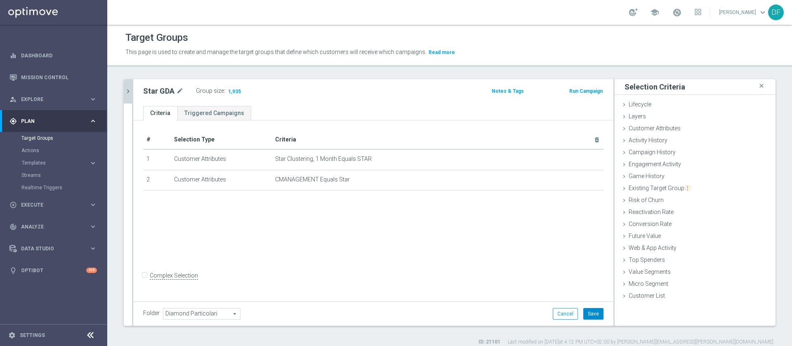
click at [585, 317] on button "Save" at bounding box center [593, 314] width 20 height 12
click at [238, 94] on span "1,935" at bounding box center [234, 92] width 14 height 8
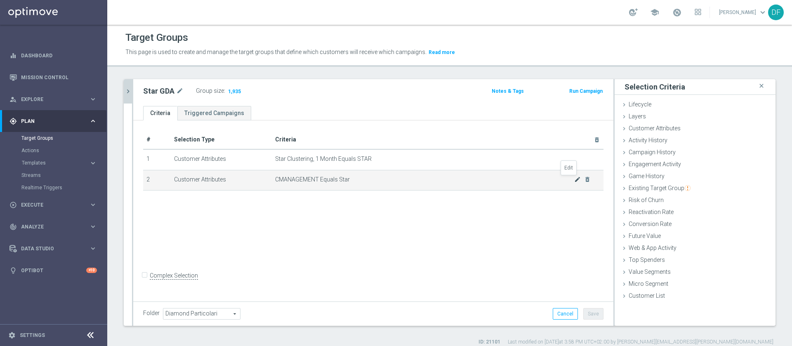
click at [574, 179] on icon "mode_edit" at bounding box center [577, 179] width 7 height 7
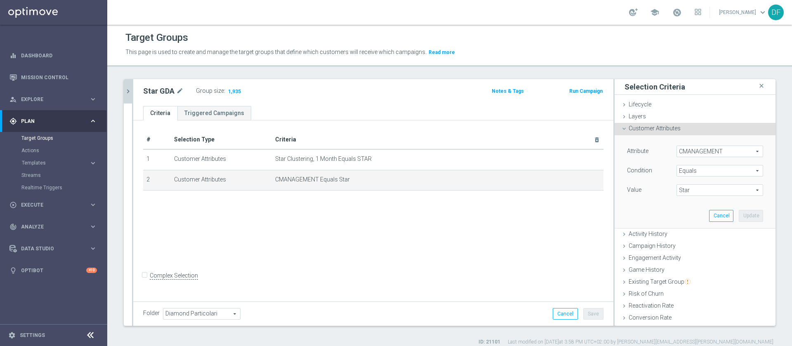
click at [677, 190] on span "Star" at bounding box center [720, 190] width 86 height 11
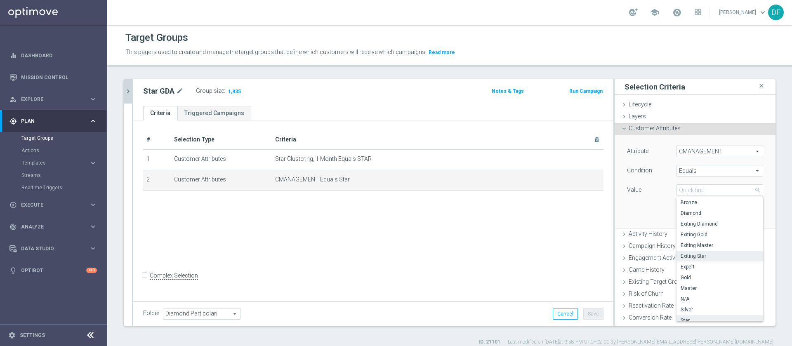
click at [688, 253] on span "Exiting Star" at bounding box center [720, 256] width 78 height 7
type input "Exiting Star"
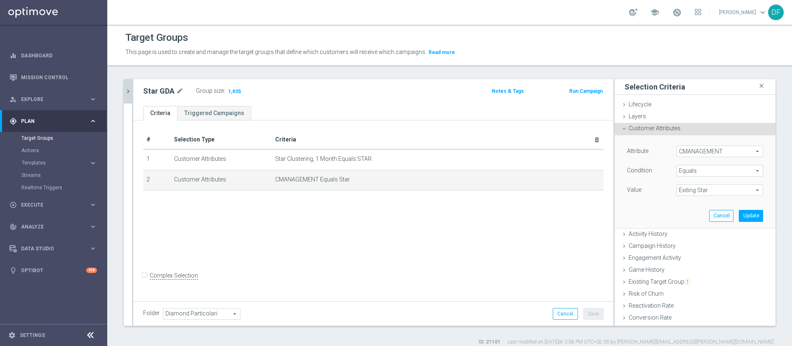
click at [706, 169] on span "Equals" at bounding box center [720, 170] width 86 height 11
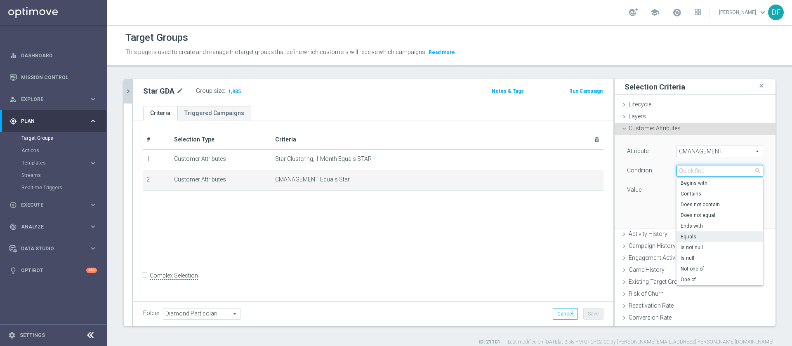
click at [705, 170] on input "search" at bounding box center [719, 171] width 87 height 12
click at [636, 189] on div "Value" at bounding box center [645, 190] width 49 height 13
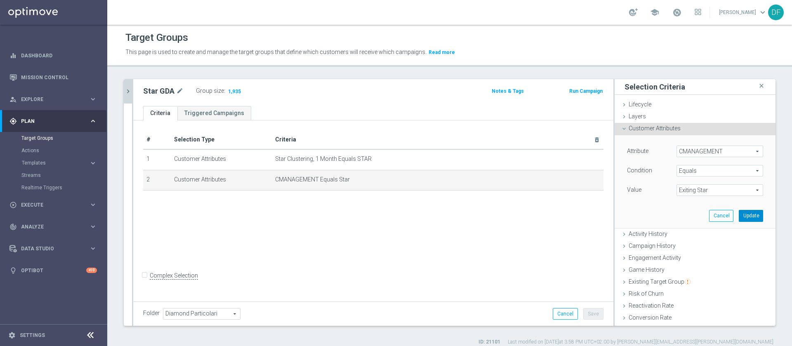
click at [739, 216] on button "Update" at bounding box center [751, 216] width 24 height 12
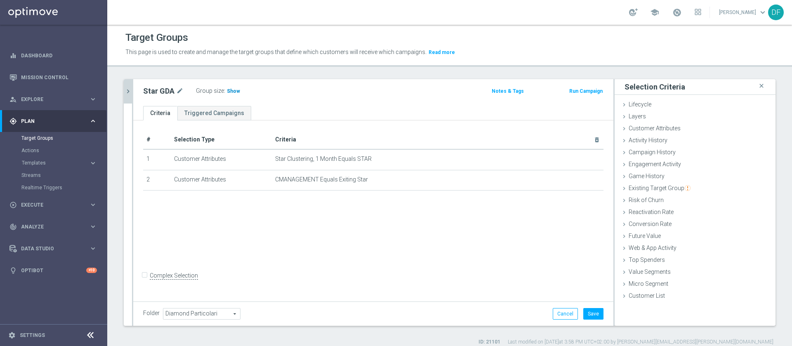
click at [233, 92] on span "Show" at bounding box center [233, 91] width 13 height 6
click at [574, 158] on icon "mode_edit" at bounding box center [577, 159] width 7 height 7
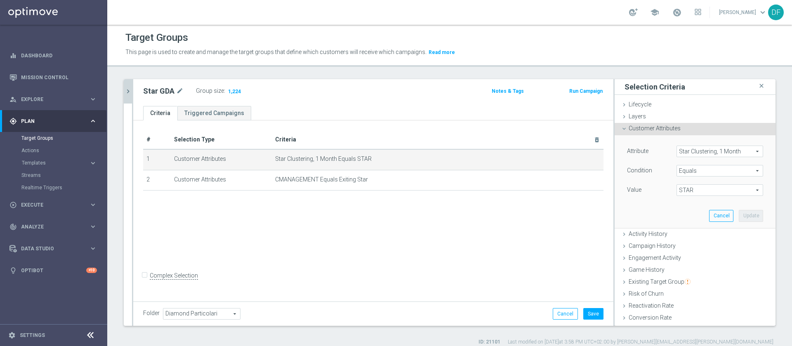
click at [680, 186] on span "STAR" at bounding box center [720, 190] width 86 height 11
click at [681, 201] on span "EXITING STAR" at bounding box center [720, 202] width 78 height 7
type input "EXITING STAR"
click at [739, 216] on button "Update" at bounding box center [751, 216] width 24 height 12
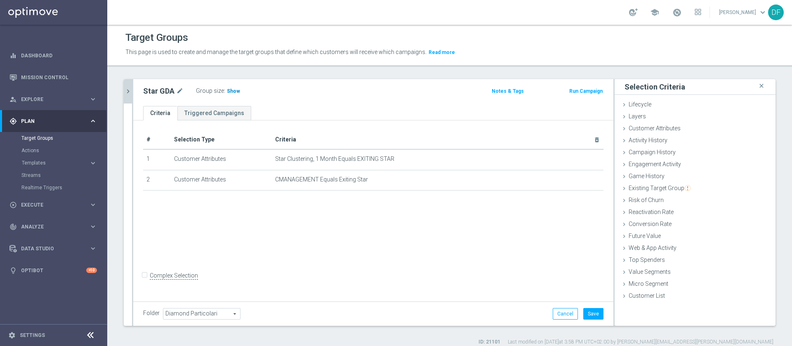
click at [232, 92] on span "Show" at bounding box center [233, 91] width 13 height 6
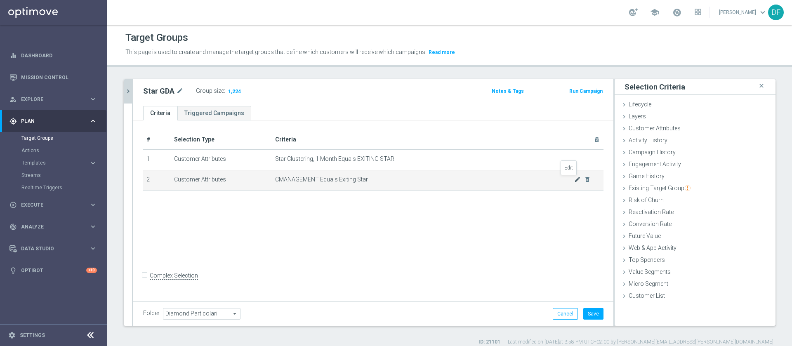
click at [574, 181] on div "mode_edit delete_forever" at bounding box center [582, 179] width 16 height 7
click at [574, 181] on icon "mode_edit" at bounding box center [577, 179] width 7 height 7
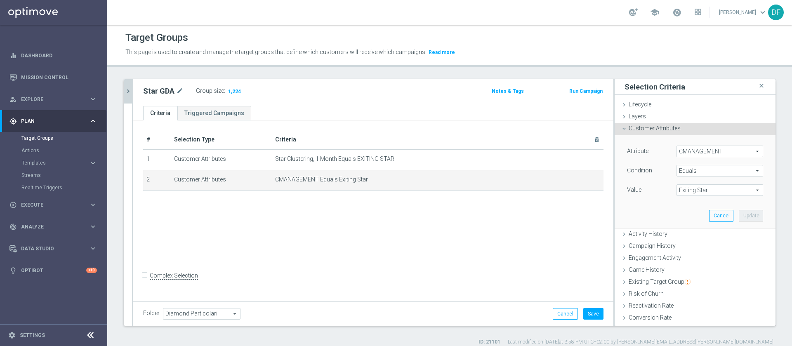
click at [687, 192] on span "Exiting Star" at bounding box center [720, 190] width 86 height 11
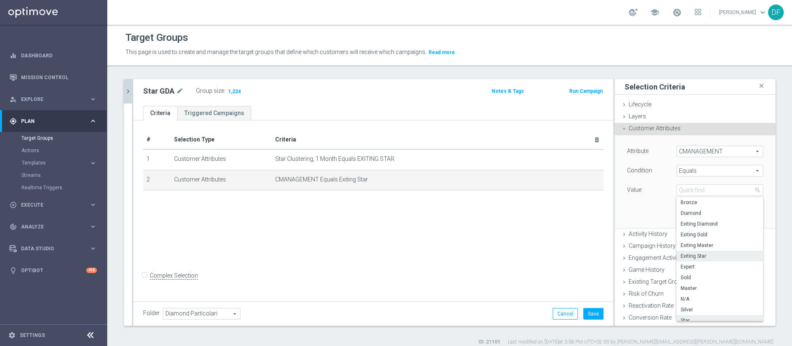
click at [681, 316] on label "Star" at bounding box center [719, 320] width 87 height 11
type input "Star"
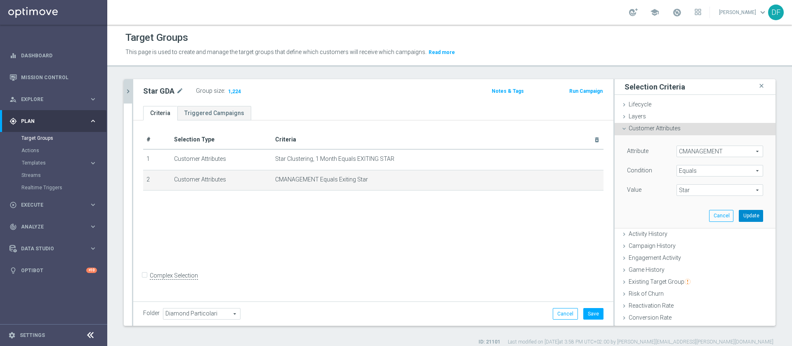
click at [739, 220] on button "Update" at bounding box center [751, 216] width 24 height 12
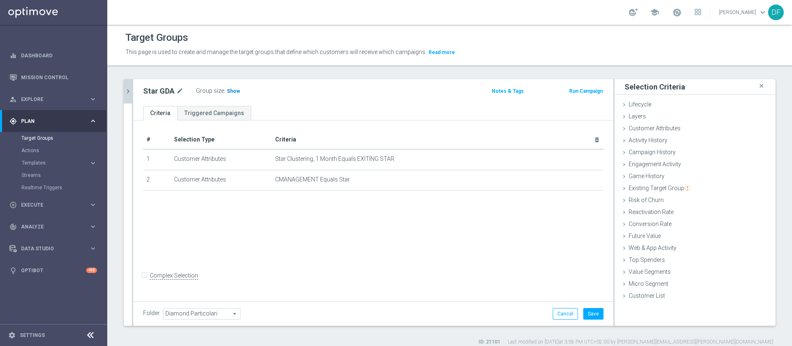
click at [234, 94] on h3 "Show" at bounding box center [233, 91] width 15 height 9
click at [574, 157] on icon "mode_edit" at bounding box center [577, 159] width 7 height 7
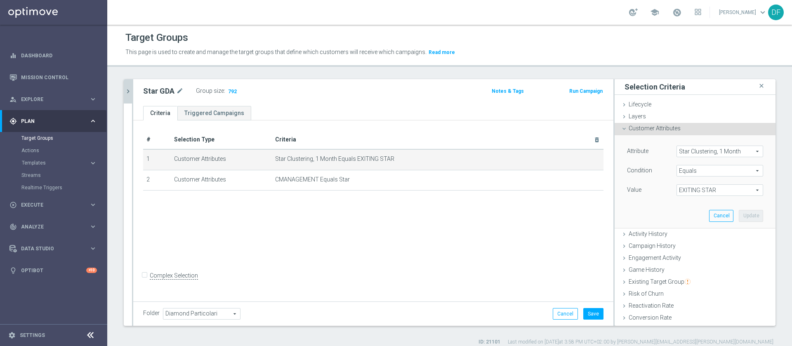
click at [677, 191] on span "EXITING STAR" at bounding box center [720, 190] width 86 height 11
click at [676, 220] on label "STAR" at bounding box center [719, 224] width 87 height 11
type input "STAR"
click at [739, 214] on button "Update" at bounding box center [751, 216] width 24 height 12
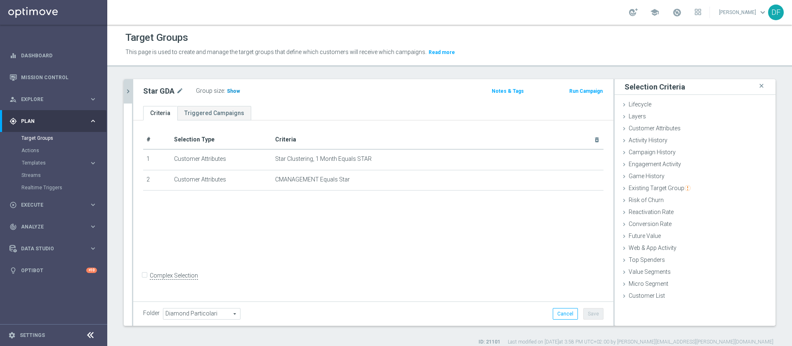
click at [234, 90] on span "Show" at bounding box center [233, 91] width 13 height 6
click at [574, 158] on div "mode_edit delete_forever" at bounding box center [582, 159] width 16 height 7
click at [574, 161] on icon "mode_edit" at bounding box center [577, 159] width 7 height 7
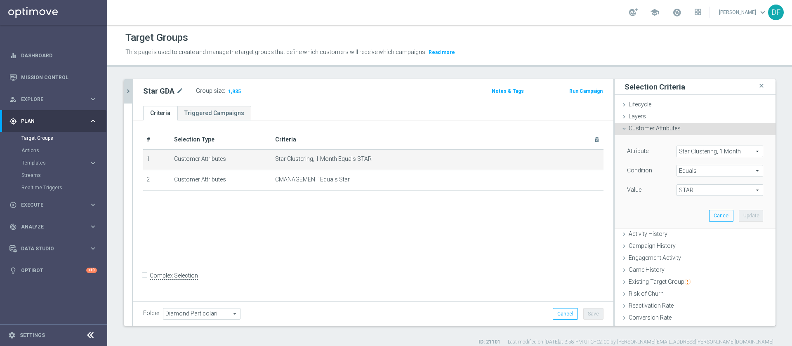
click at [677, 187] on span "STAR" at bounding box center [720, 190] width 86 height 11
click at [681, 212] on span "EXITING STAR;STAR" at bounding box center [720, 213] width 78 height 7
type input "EXITING STAR;STAR"
click at [739, 211] on button "Update" at bounding box center [751, 216] width 24 height 12
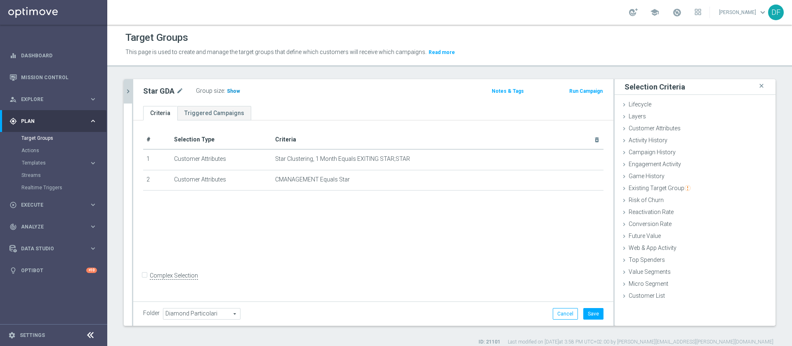
click at [232, 90] on span "Show" at bounding box center [233, 91] width 13 height 6
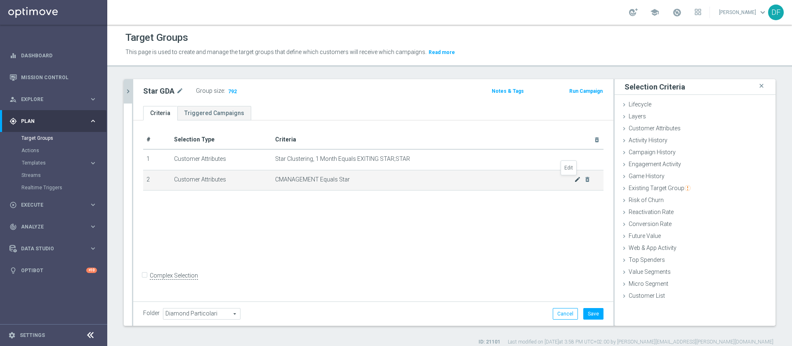
click at [574, 179] on icon "mode_edit" at bounding box center [577, 179] width 7 height 7
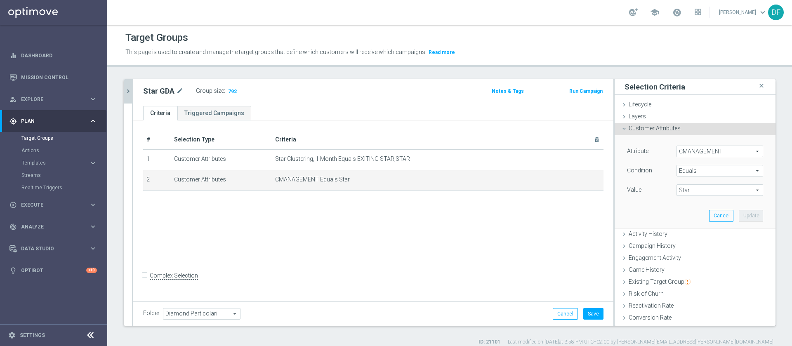
click at [677, 189] on span "Star" at bounding box center [720, 190] width 86 height 11
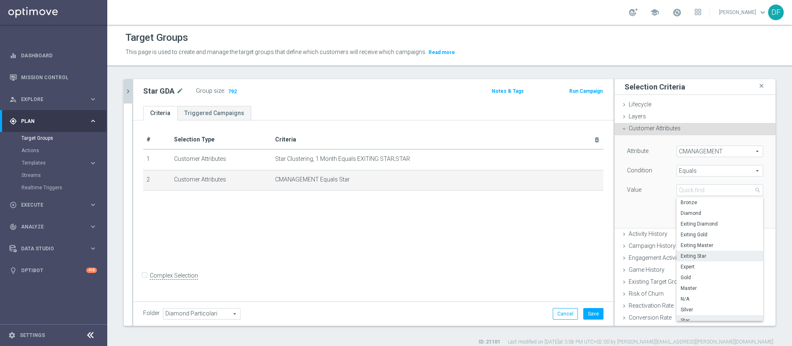
click at [684, 255] on span "Exiting Star" at bounding box center [720, 256] width 78 height 7
type input "Exiting Star"
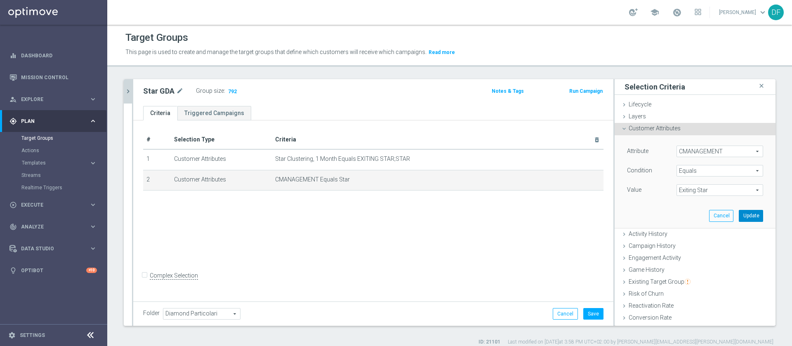
click at [739, 216] on button "Update" at bounding box center [751, 216] width 24 height 12
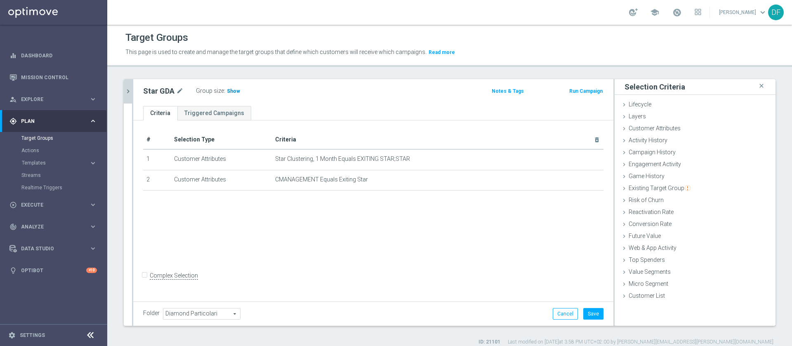
click at [227, 89] on span "Show" at bounding box center [233, 91] width 13 height 6
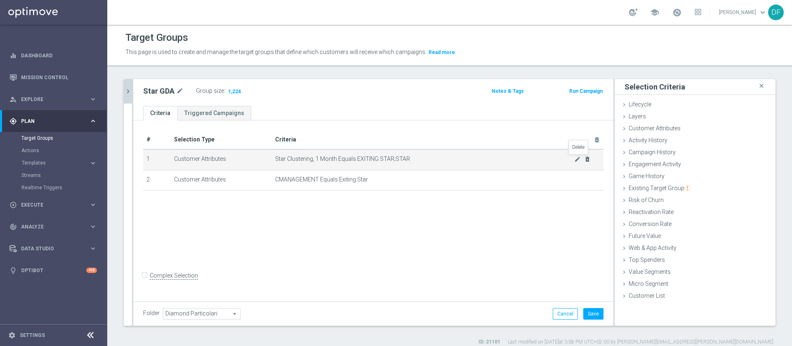
click at [584, 158] on icon "delete_forever" at bounding box center [587, 159] width 7 height 7
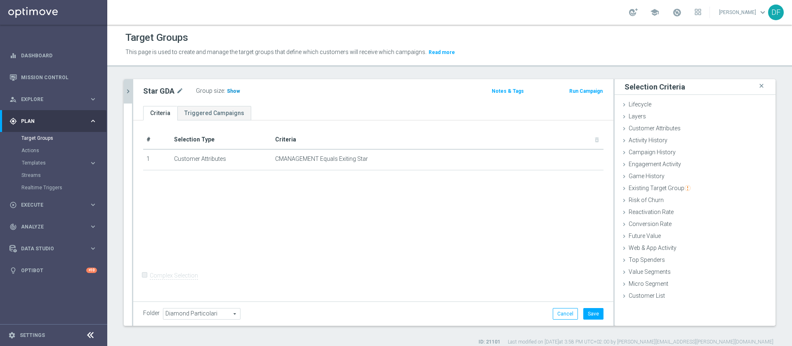
click at [230, 90] on span "Show" at bounding box center [233, 91] width 13 height 6
click at [659, 126] on span "Customer Attributes" at bounding box center [655, 128] width 52 height 7
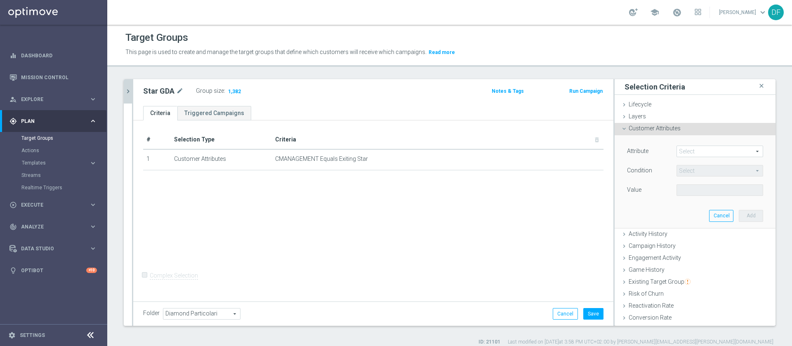
click at [670, 147] on div "Select arrow_drop_down search" at bounding box center [719, 152] width 99 height 12
click at [683, 148] on span at bounding box center [720, 151] width 86 height 11
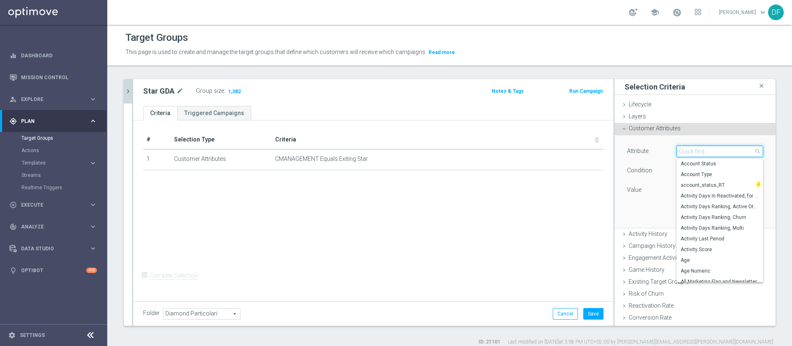
click at [679, 150] on input "search" at bounding box center [719, 152] width 87 height 12
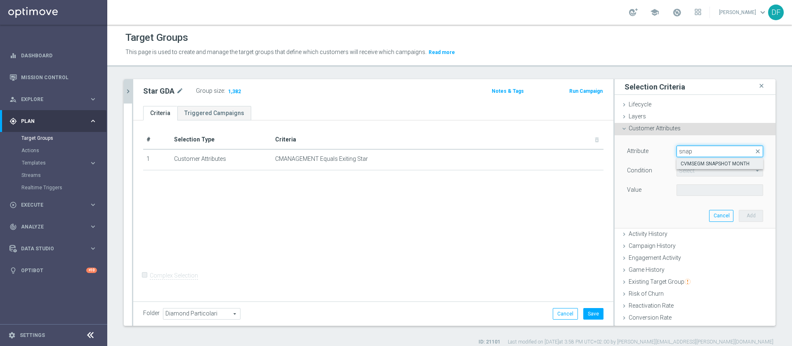
type input "snap"
click at [683, 167] on label "CVMSEGM SNAPSHOT MONTH" at bounding box center [719, 163] width 87 height 11
type input "CVMSEGM SNAPSHOT MONTH"
type input "Equals"
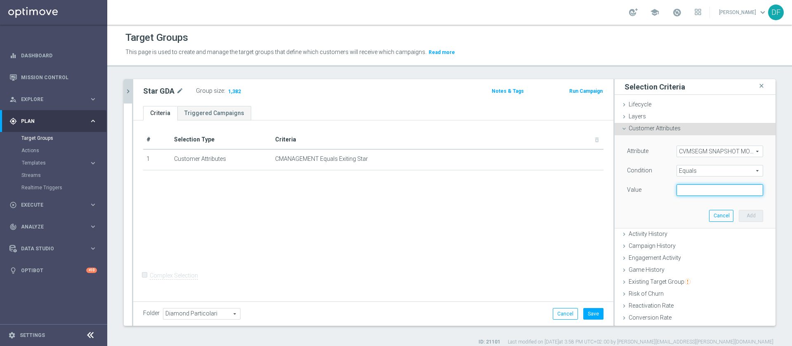
click at [684, 193] on input "text" at bounding box center [719, 190] width 87 height 12
type input "2025-08"
click at [739, 213] on button "Add" at bounding box center [751, 216] width 24 height 12
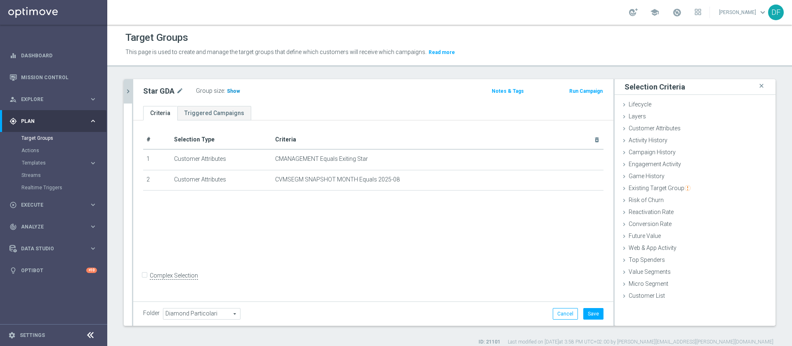
click at [233, 90] on span "Show" at bounding box center [233, 91] width 13 height 6
click at [650, 122] on div "Layers done" at bounding box center [695, 117] width 161 height 12
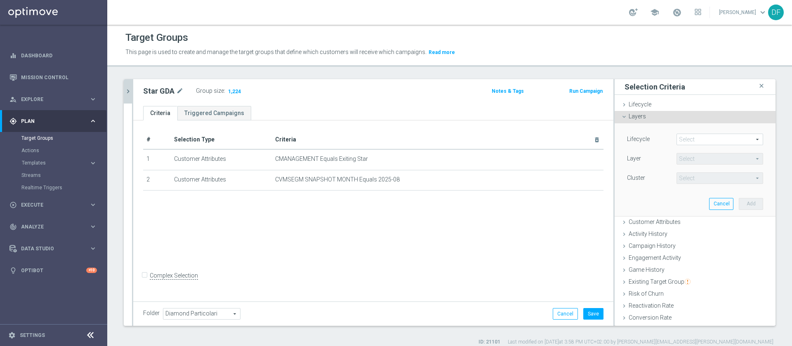
click at [651, 132] on div "Lifecycle Select arrow_drop_down search Layer Select arrow_drop_down search Clu…" at bounding box center [695, 169] width 148 height 92
click at [649, 117] on div "Layers done" at bounding box center [695, 117] width 161 height 12
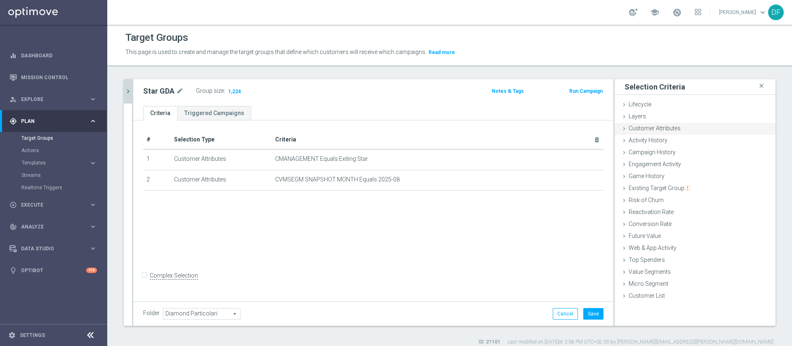
click at [648, 127] on span "Customer Attributes" at bounding box center [655, 128] width 52 height 7
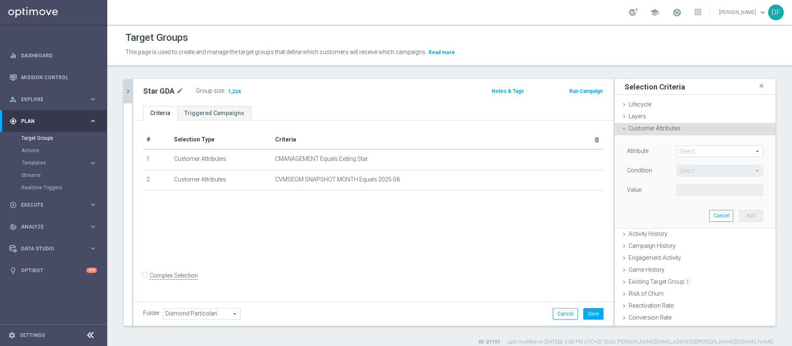
click at [679, 149] on span at bounding box center [720, 151] width 86 height 11
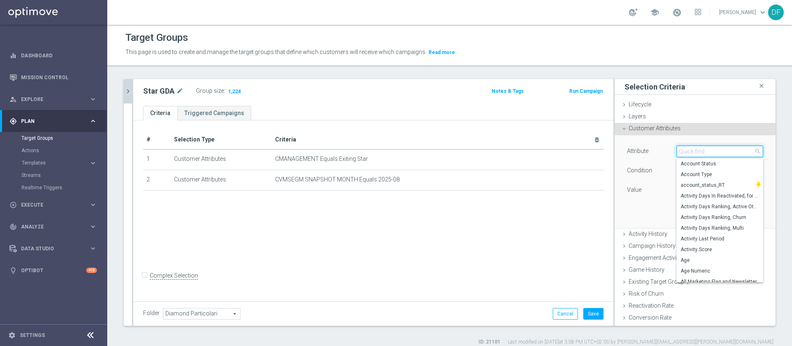
click at [678, 150] on input "search" at bounding box center [719, 152] width 87 height 12
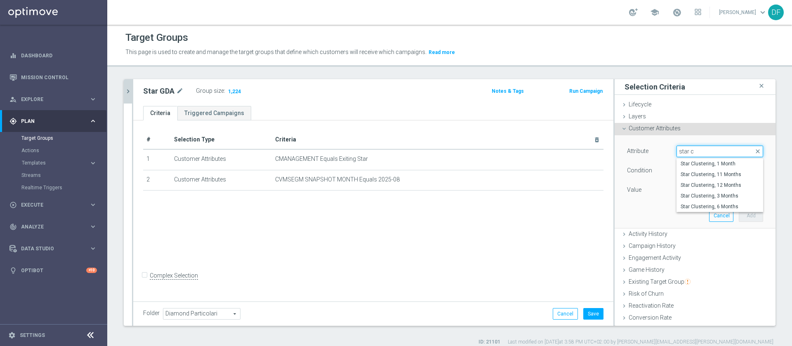
type input "star cl"
click at [686, 166] on span "Star Clustering, 1 Month" at bounding box center [720, 163] width 78 height 7
type input "Star Clustering, 1 Month"
type input "Equals"
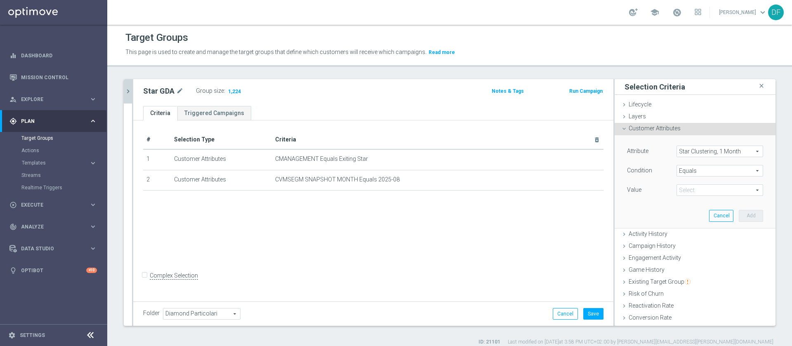
click at [693, 193] on span at bounding box center [720, 190] width 86 height 11
click at [689, 206] on label "EXITING STAR" at bounding box center [719, 202] width 87 height 11
type input "EXITING STAR"
click at [739, 216] on button "Add" at bounding box center [751, 216] width 24 height 12
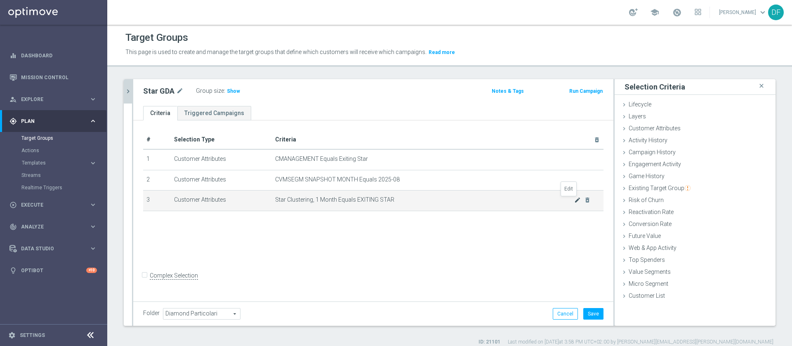
click at [574, 200] on icon "mode_edit" at bounding box center [577, 200] width 7 height 7
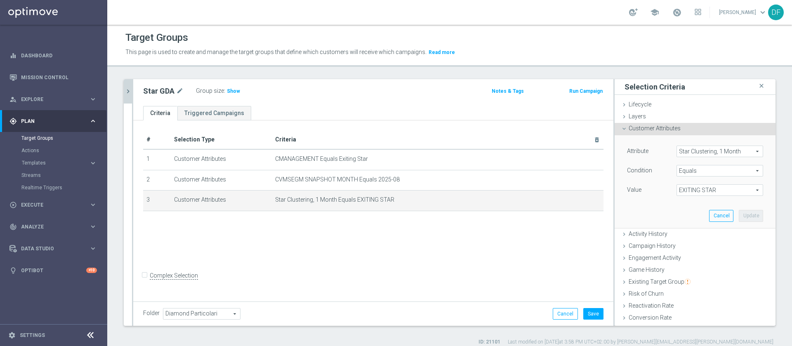
click at [705, 191] on span "EXITING STAR" at bounding box center [720, 190] width 86 height 11
click at [699, 212] on span "EXITING STAR;STAR" at bounding box center [720, 213] width 78 height 7
type input "EXITING STAR;STAR"
click at [739, 214] on button "Update" at bounding box center [751, 216] width 24 height 12
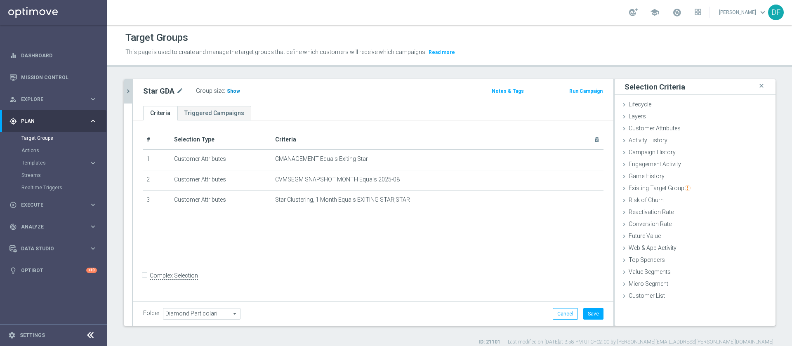
click at [230, 89] on span "Show" at bounding box center [233, 91] width 13 height 6
click at [574, 157] on icon "mode_edit" at bounding box center [577, 159] width 7 height 7
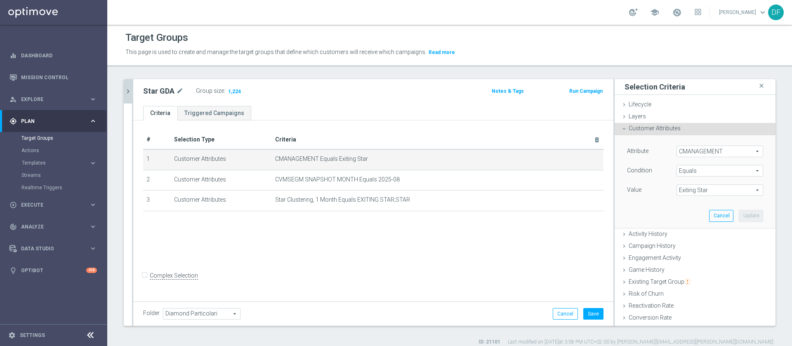
click at [687, 184] on div "Exiting Star Exiting Star arrow_drop_down search" at bounding box center [719, 190] width 87 height 12
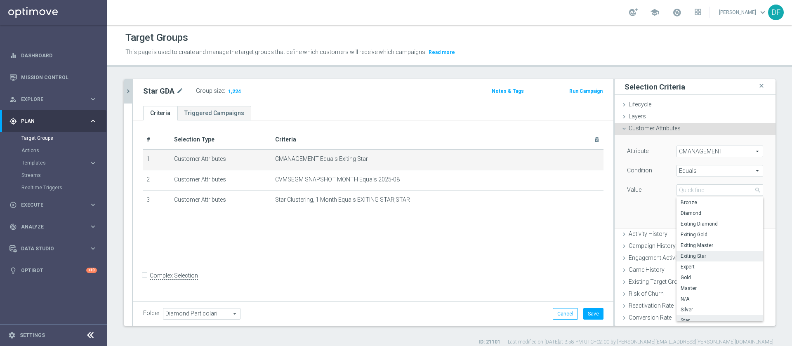
click at [681, 319] on span "Star" at bounding box center [720, 320] width 78 height 7
type input "Star"
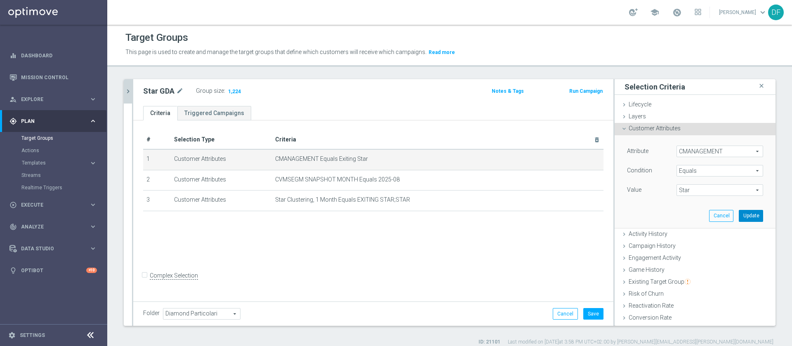
click at [739, 217] on button "Update" at bounding box center [751, 216] width 24 height 12
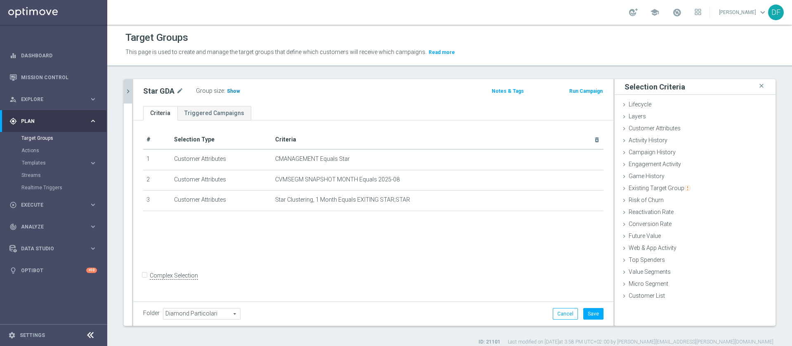
click at [233, 87] on h3 "Show" at bounding box center [233, 91] width 15 height 9
click at [574, 157] on icon "mode_edit" at bounding box center [577, 159] width 7 height 7
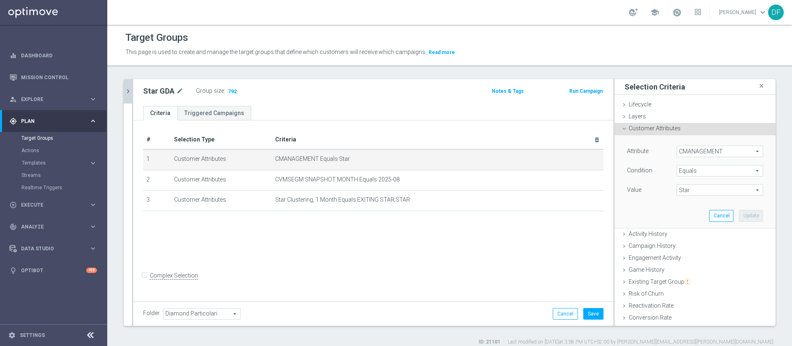
click at [687, 188] on span "Star" at bounding box center [720, 190] width 86 height 11
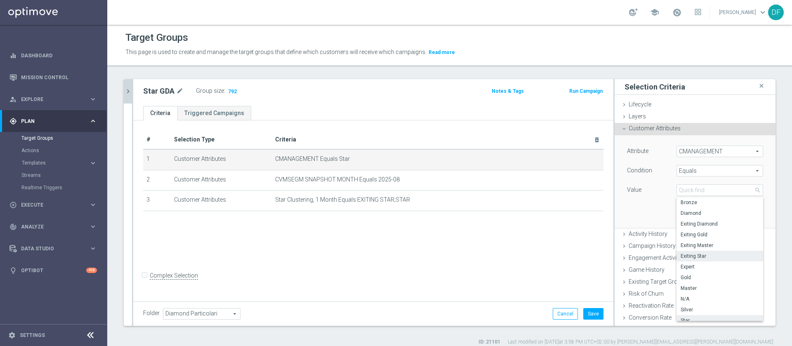
click at [695, 254] on span "Exiting Star" at bounding box center [720, 256] width 78 height 7
type input "Exiting Star"
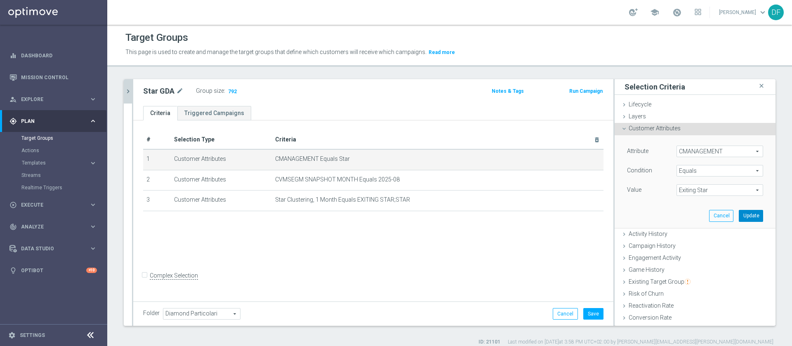
click at [739, 219] on button "Update" at bounding box center [751, 216] width 24 height 12
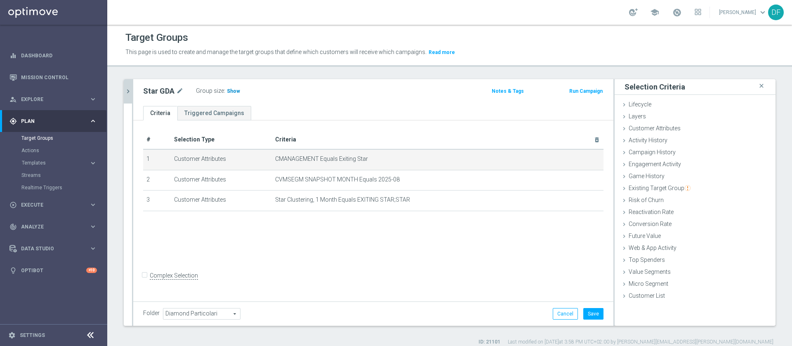
click at [235, 91] on span "Show" at bounding box center [233, 91] width 13 height 6
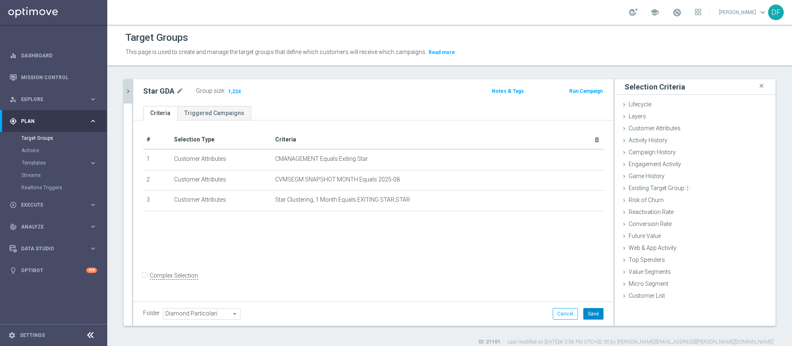
click at [589, 313] on button "Save" at bounding box center [593, 314] width 20 height 12
click at [234, 90] on span "1,224" at bounding box center [234, 92] width 14 height 8
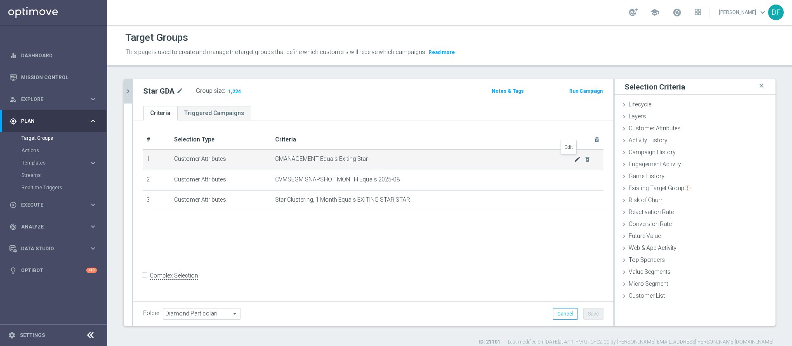
click at [574, 159] on icon "mode_edit" at bounding box center [577, 159] width 7 height 7
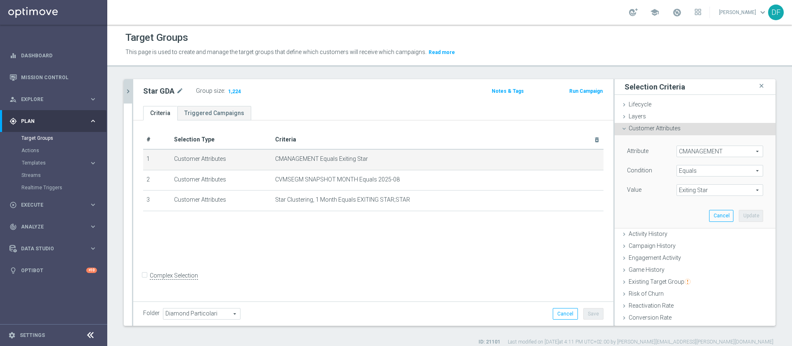
click at [697, 173] on span "Equals" at bounding box center [720, 170] width 86 height 11
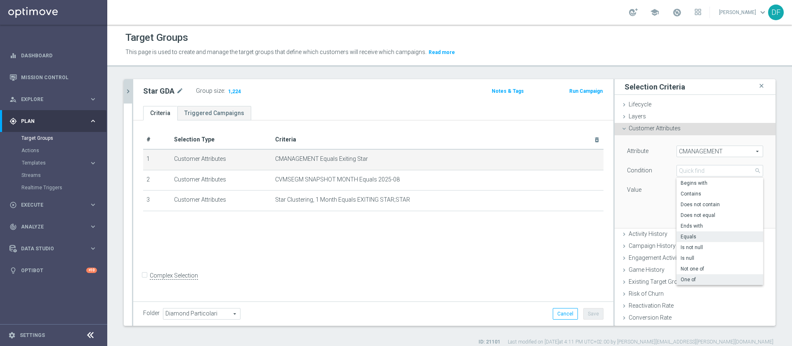
click at [686, 276] on label "One of" at bounding box center [719, 279] width 87 height 11
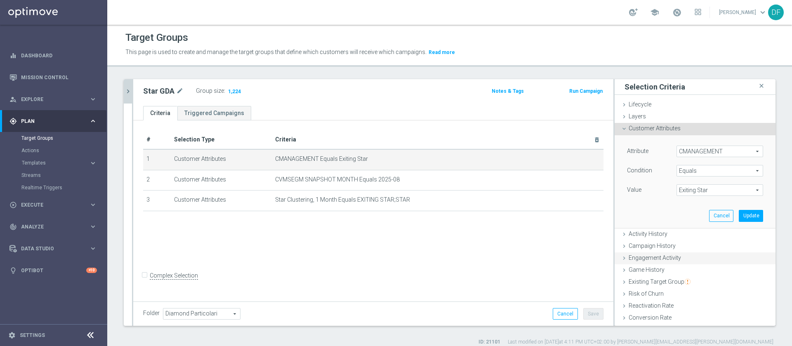
type input "One of"
click at [691, 190] on span "Exiting Star" at bounding box center [720, 190] width 86 height 11
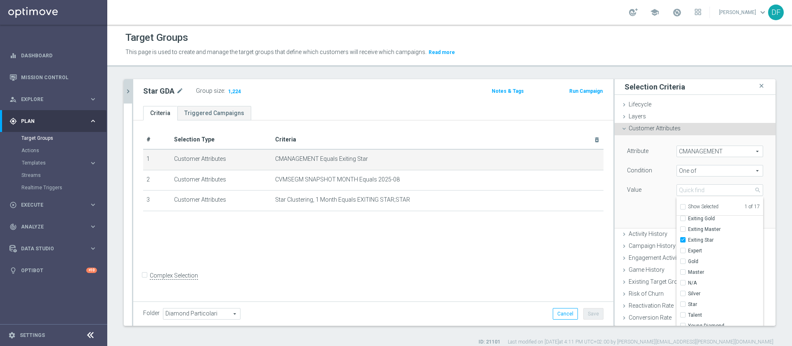
scroll to position [51, 0]
click at [688, 299] on span "Star" at bounding box center [725, 299] width 75 height 7
click at [683, 299] on input "Star" at bounding box center [685, 299] width 5 height 5
checkbox input "true"
type input "Selected 2 of 17"
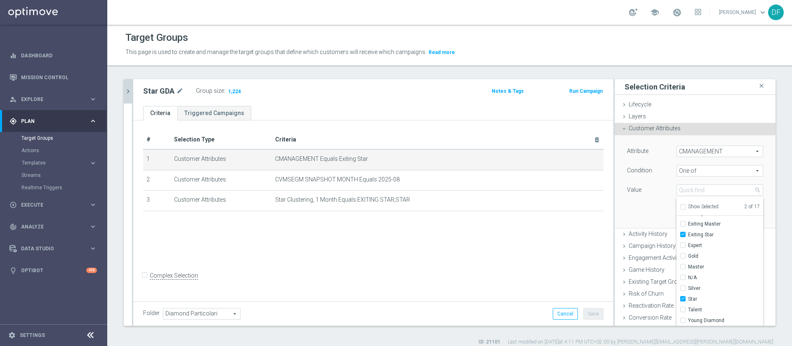
click at [632, 214] on div "Attribute CMANAGEMENT CMANAGEMENT arrow_drop_down search Condition One of One o…" at bounding box center [695, 181] width 148 height 92
click at [739, 217] on button "Update" at bounding box center [751, 216] width 24 height 12
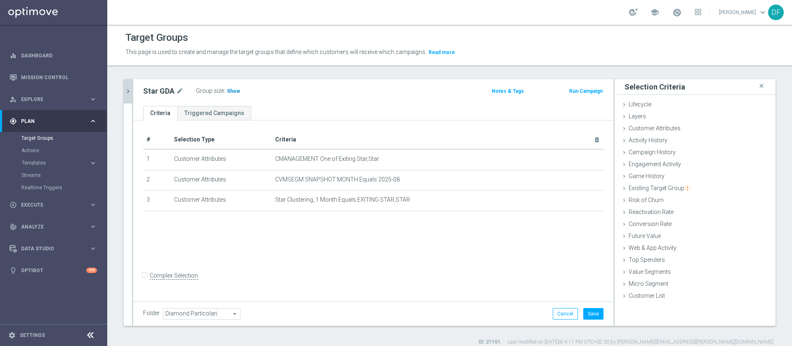
click at [233, 94] on h3 "Show" at bounding box center [233, 91] width 15 height 9
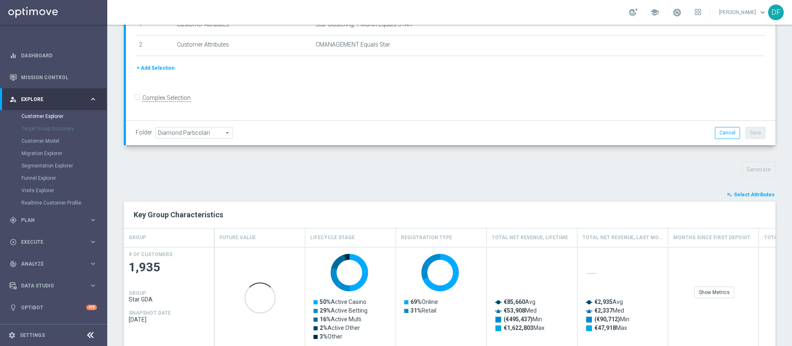
scroll to position [197, 0]
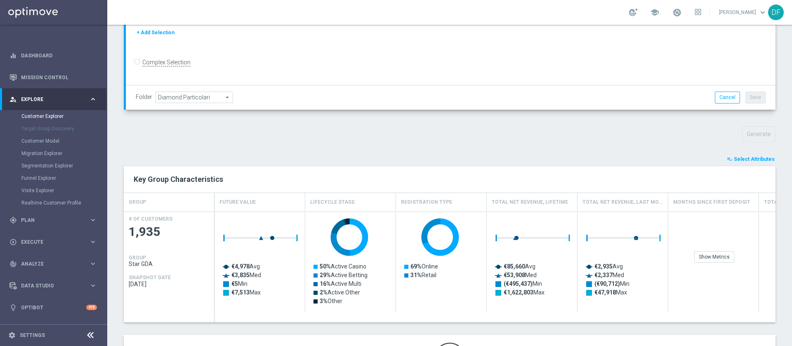
click at [747, 158] on span "Select Attributes" at bounding box center [754, 159] width 41 height 6
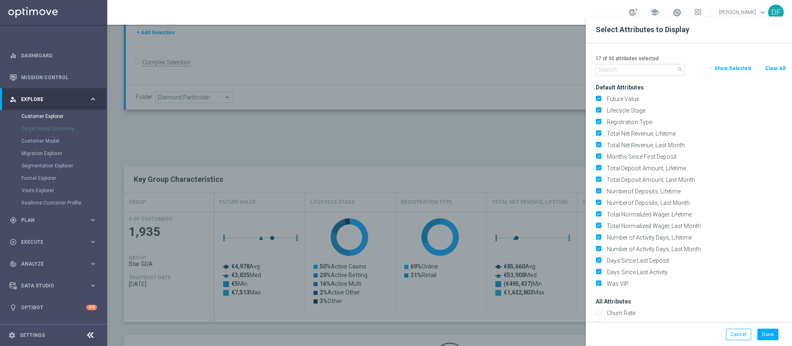
click at [769, 67] on button "Clear All" at bounding box center [775, 68] width 22 height 9
checkbox input "false"
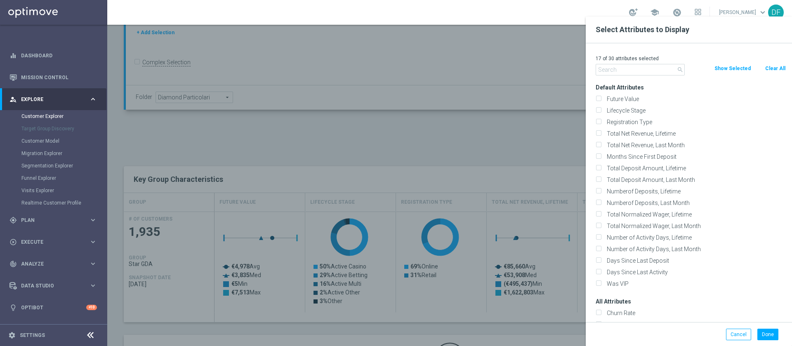
checkbox input "false"
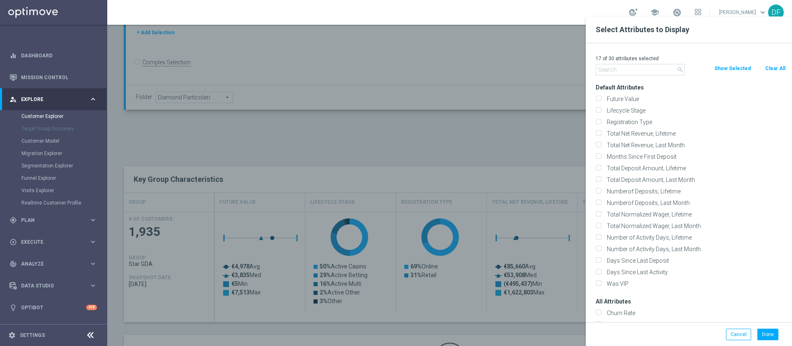
checkbox input "false"
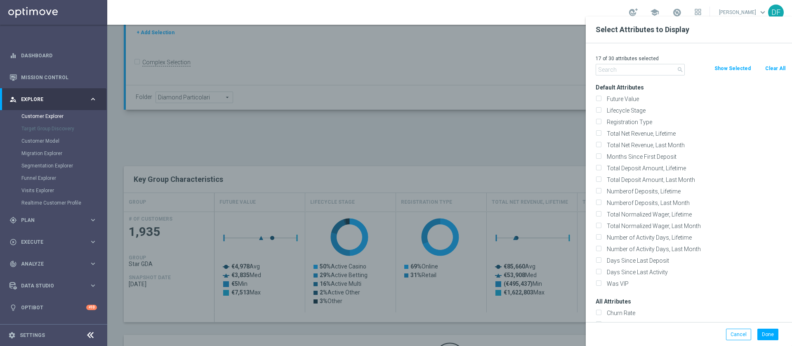
checkbox input "false"
click at [626, 70] on input "text" at bounding box center [640, 70] width 89 height 12
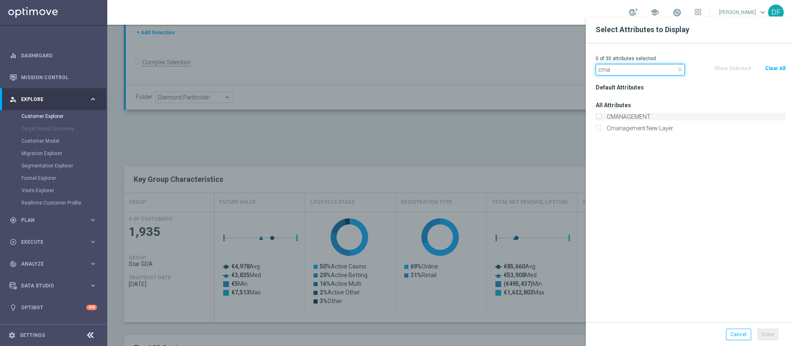
type input "cma"
click at [624, 117] on label "CMANAGEMENT" at bounding box center [695, 116] width 182 height 7
click at [601, 117] on input "CMANAGEMENT" at bounding box center [598, 117] width 5 height 5
checkbox input "true"
click at [771, 330] on button "Done" at bounding box center [767, 335] width 21 height 12
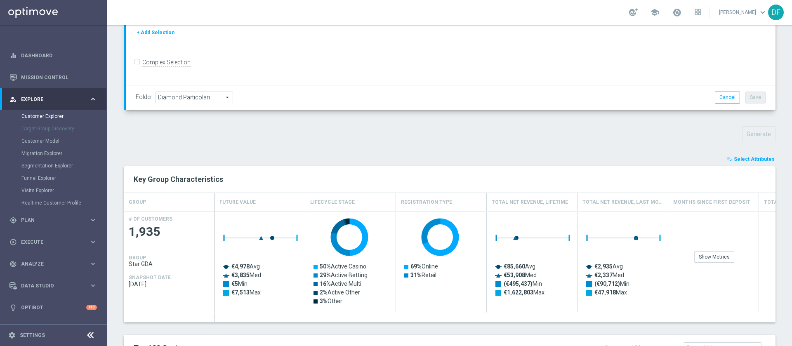
type input "Search"
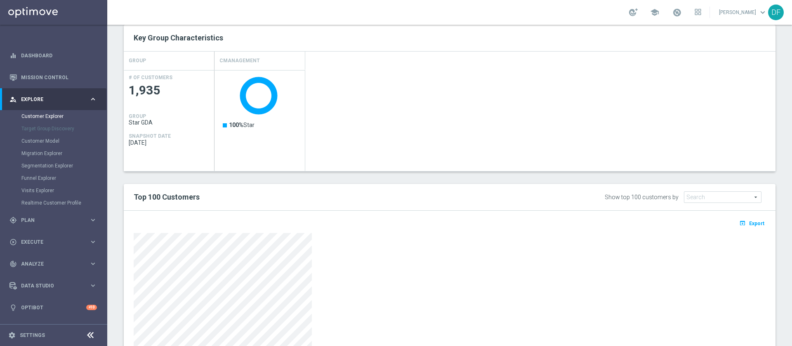
scroll to position [295, 0]
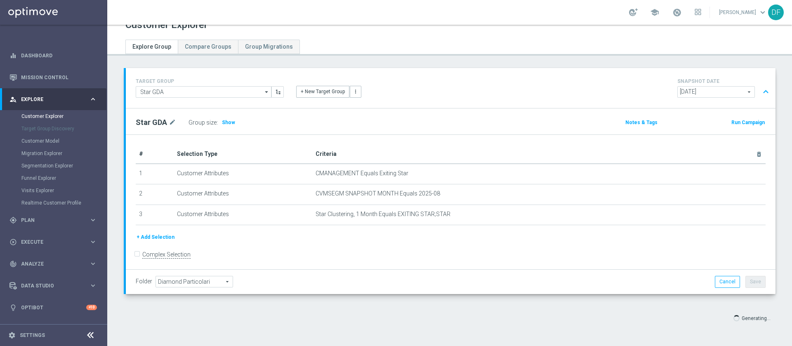
scroll to position [13, 0]
click at [770, 104] on div "TARGET GROUP Star GDA Star GDA arrow_drop_down Show Selected 0 of NaN 01.02 rem…" at bounding box center [449, 203] width 685 height 270
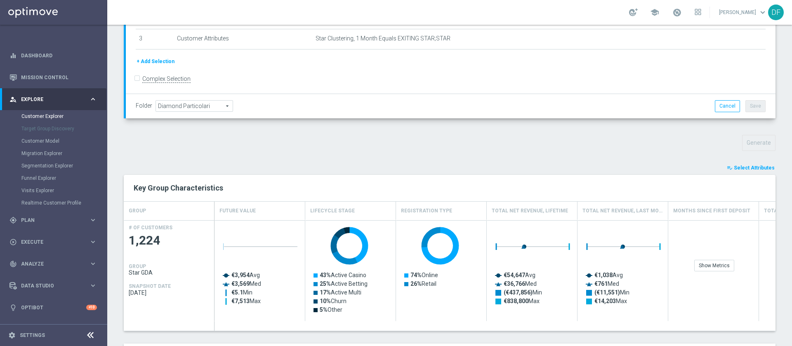
scroll to position [208, 0]
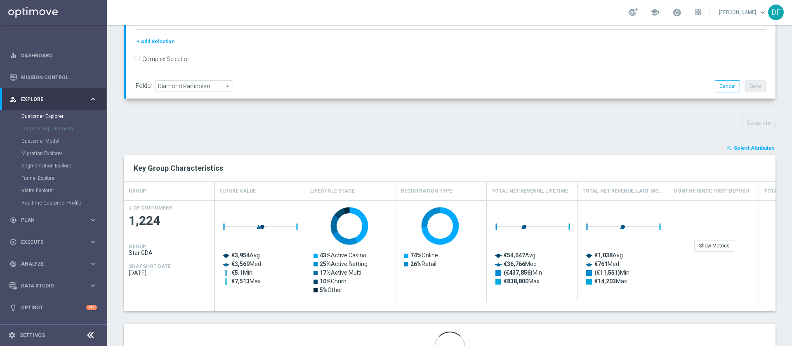
click at [747, 146] on span "Select Attributes" at bounding box center [754, 148] width 41 height 6
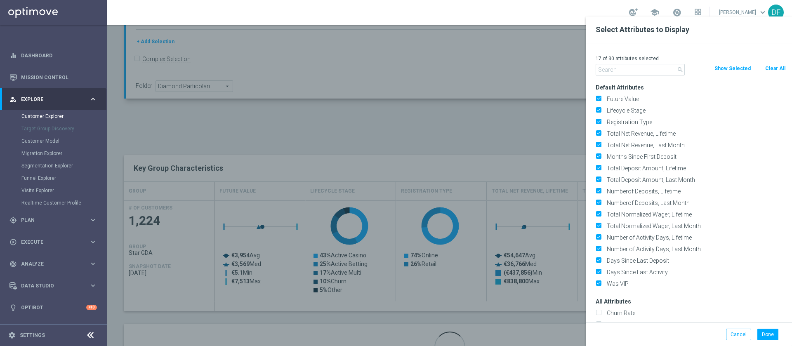
click at [773, 68] on button "Clear All" at bounding box center [775, 68] width 22 height 9
checkbox input "false"
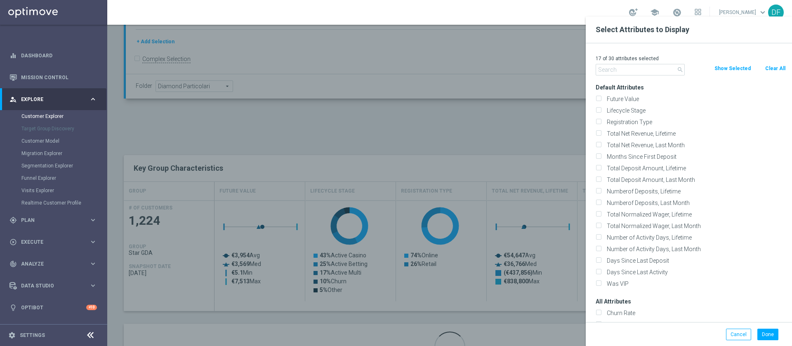
checkbox input "false"
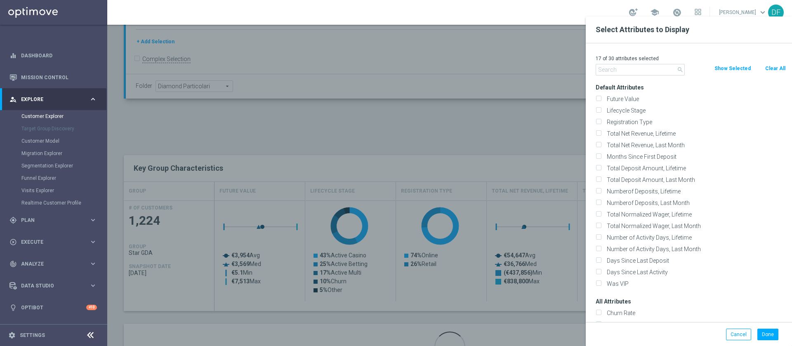
checkbox input "false"
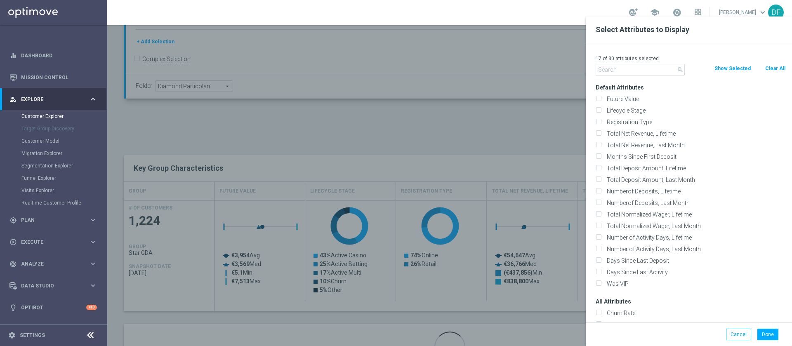
checkbox input "false"
click at [610, 63] on div "0 of 30 attributes selected" at bounding box center [690, 58] width 203 height 11
click at [615, 77] on div "0 of 30 attributes selected search Clear All Show Selected Default Attributes F…" at bounding box center [689, 182] width 206 height 279
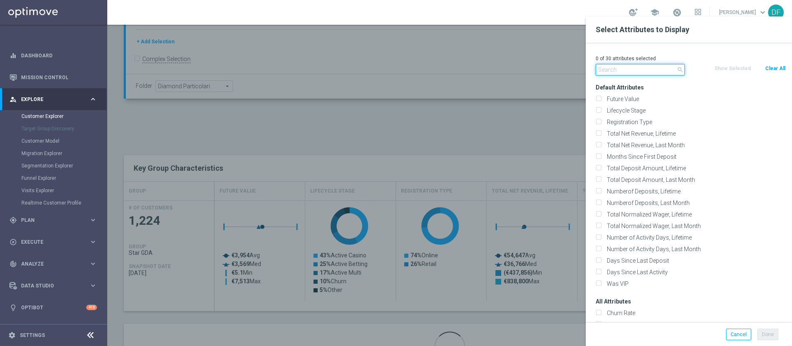
click at [613, 73] on input "text" at bounding box center [640, 70] width 89 height 12
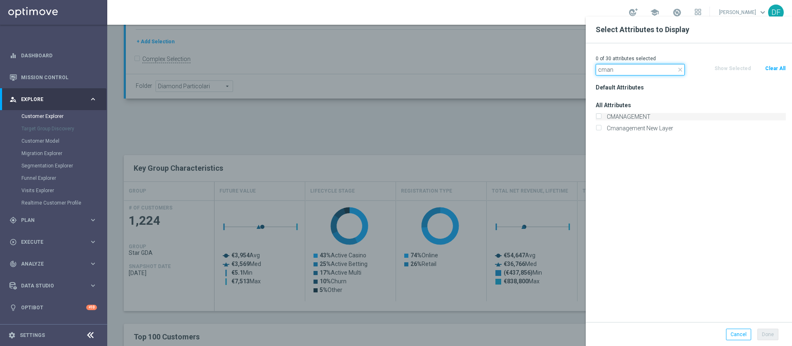
type input "cman"
click at [602, 118] on div "CMANAGEMENT" at bounding box center [691, 116] width 190 height 7
click at [600, 117] on input "CMANAGEMENT" at bounding box center [598, 117] width 5 height 5
checkbox input "true"
click at [771, 332] on button "Done" at bounding box center [767, 335] width 21 height 12
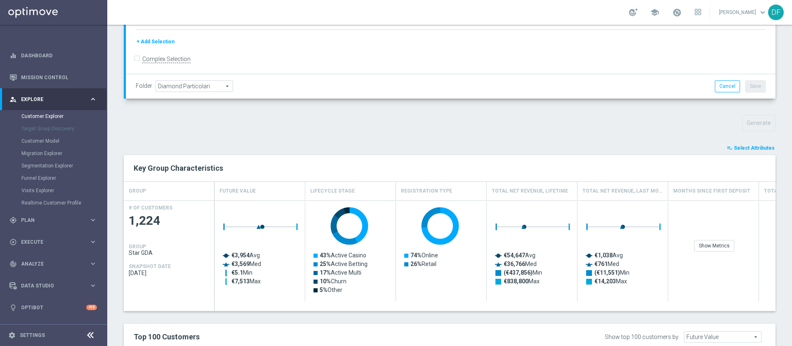
type input "Search"
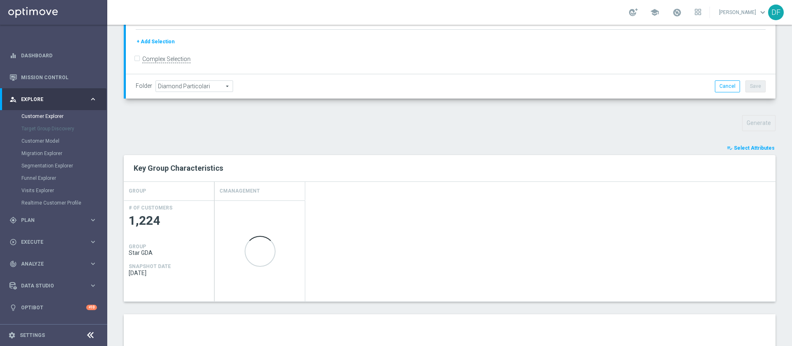
click at [552, 130] on div "Generate" at bounding box center [450, 123] width 664 height 16
